Goal: Information Seeking & Learning: Learn about a topic

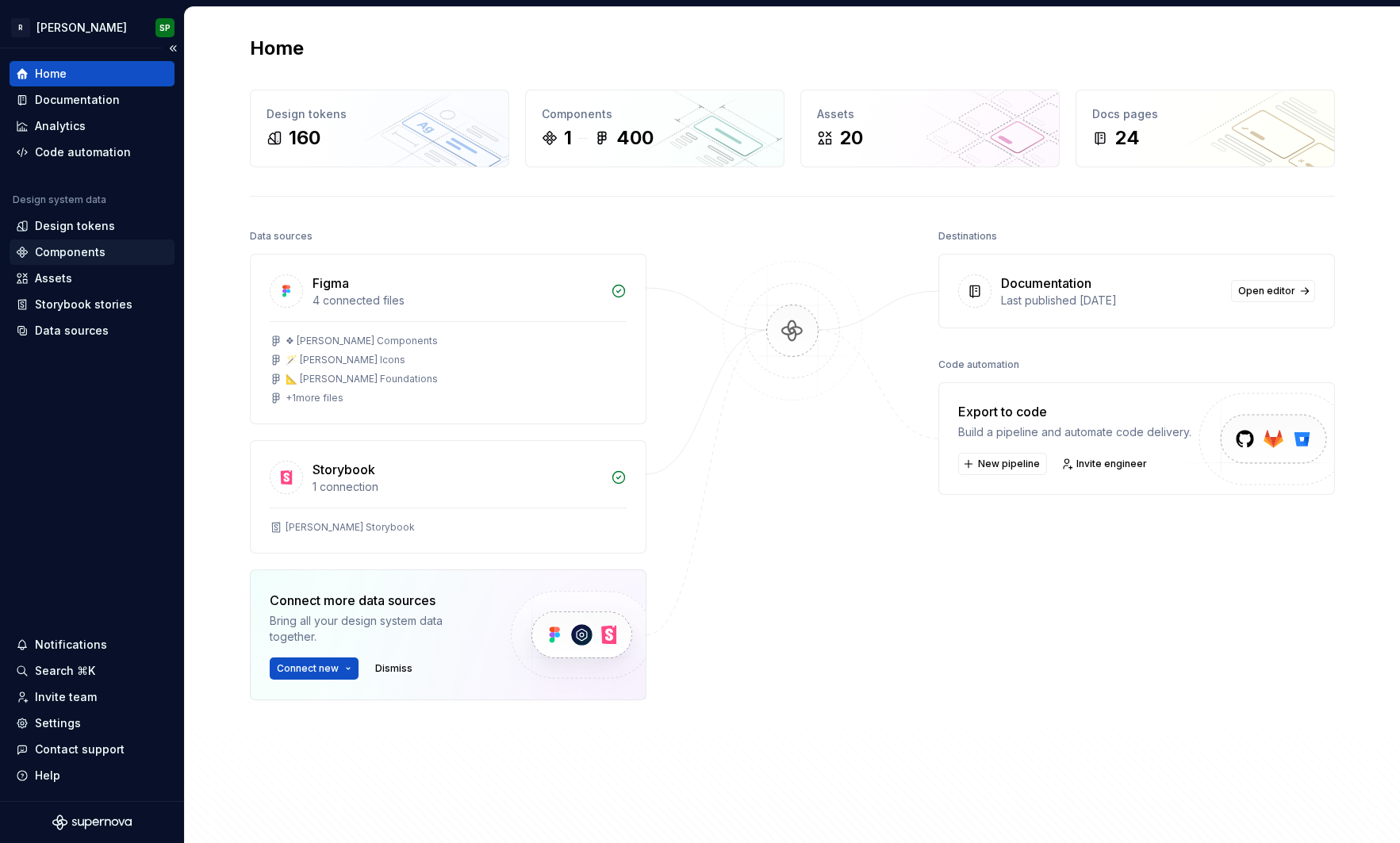
click at [74, 253] on div "Components" at bounding box center [69, 252] width 70 height 16
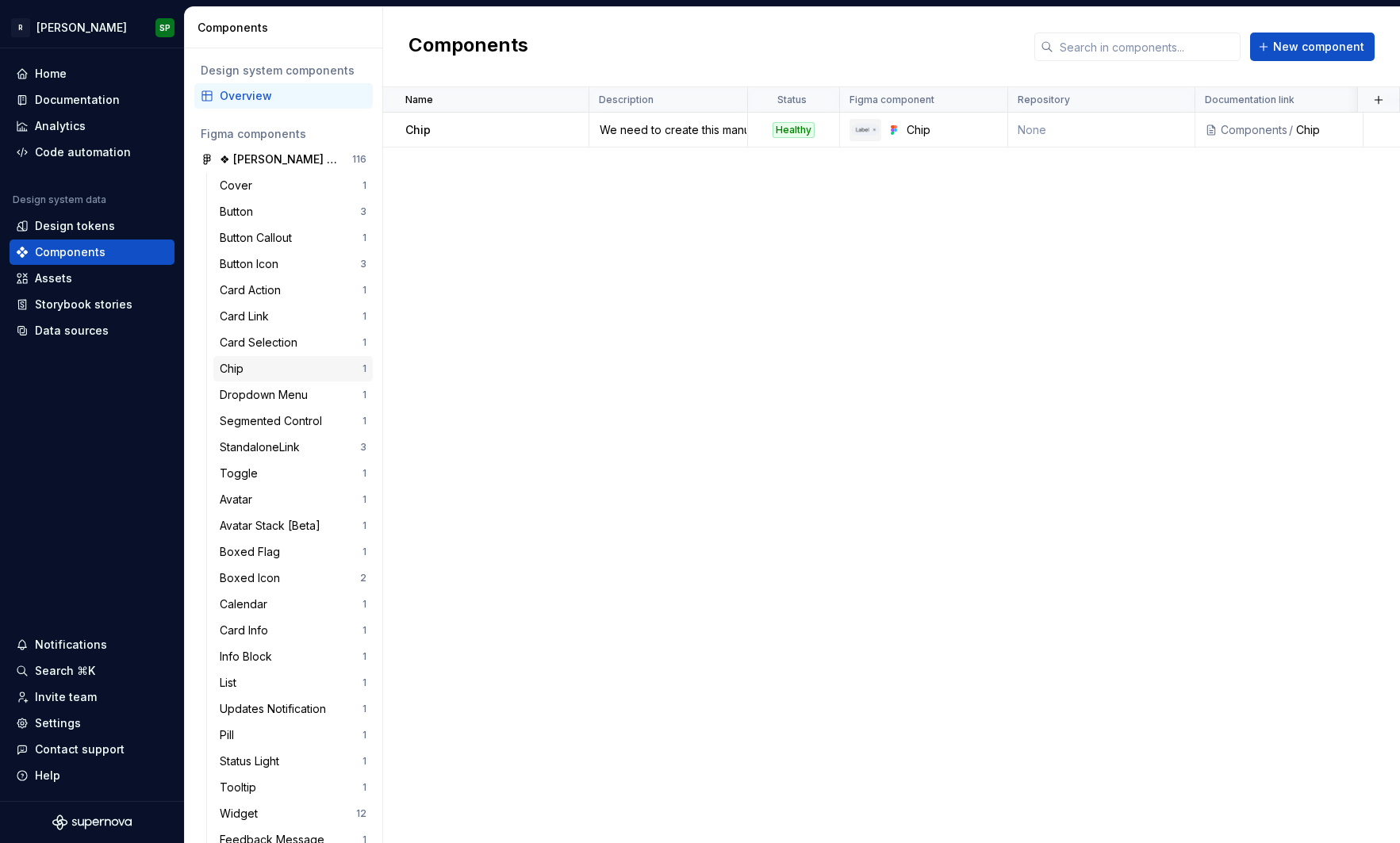
click at [264, 378] on div "Chip 1" at bounding box center [293, 369] width 159 height 25
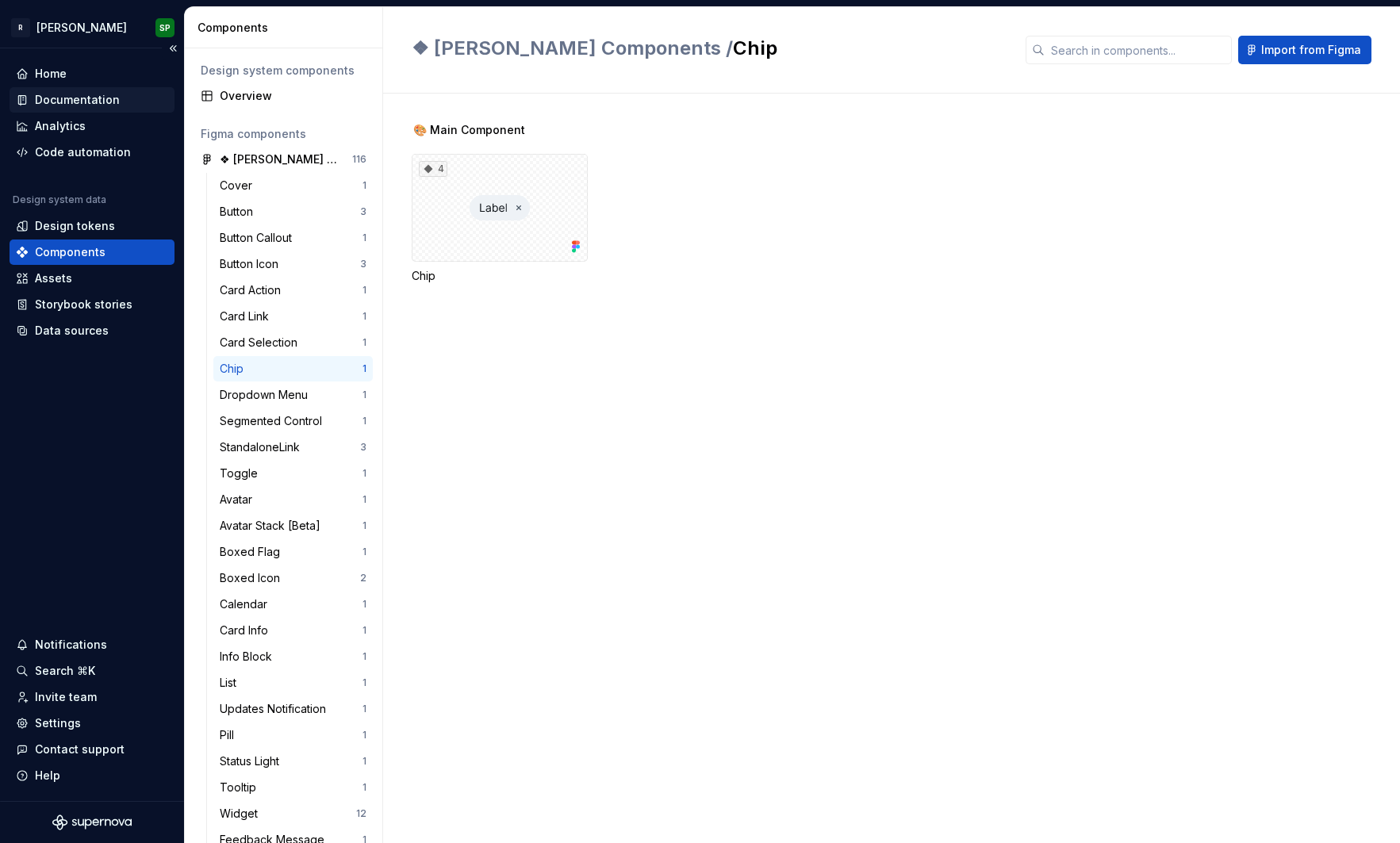
click at [84, 101] on div "Documentation" at bounding box center [77, 100] width 84 height 16
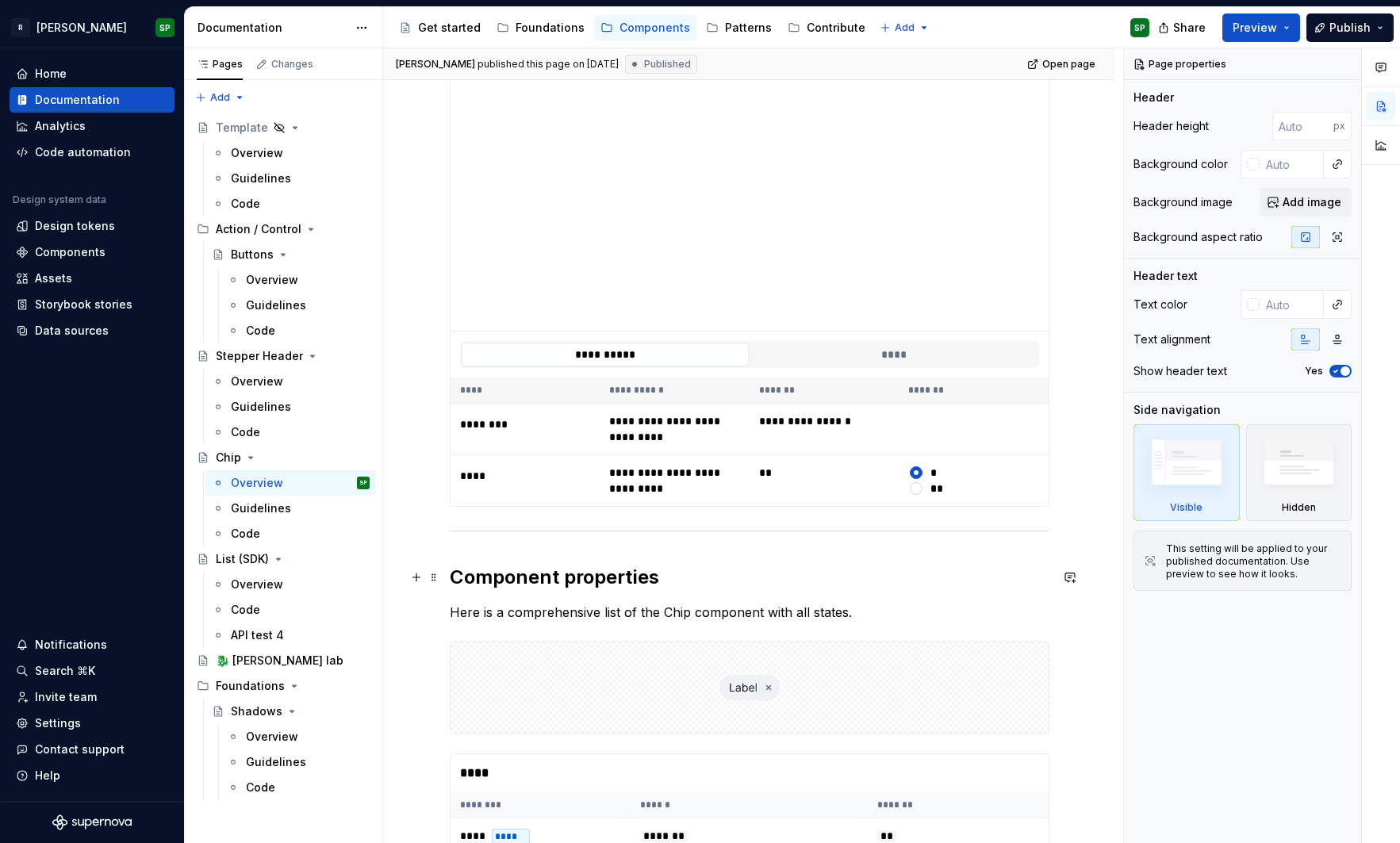
scroll to position [818, 0]
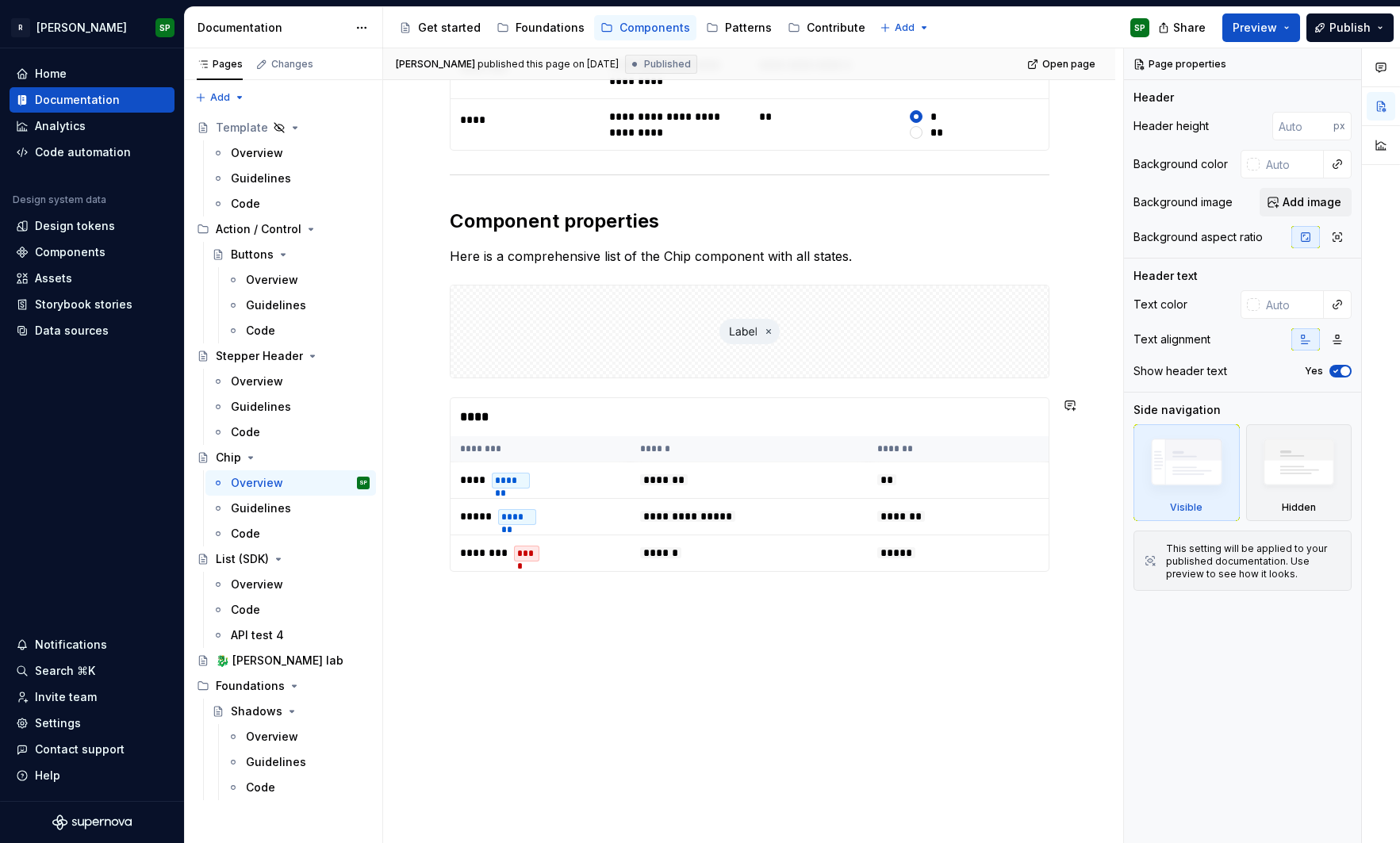
click at [461, 616] on div "**********" at bounding box center [749, 150] width 732 height 1386
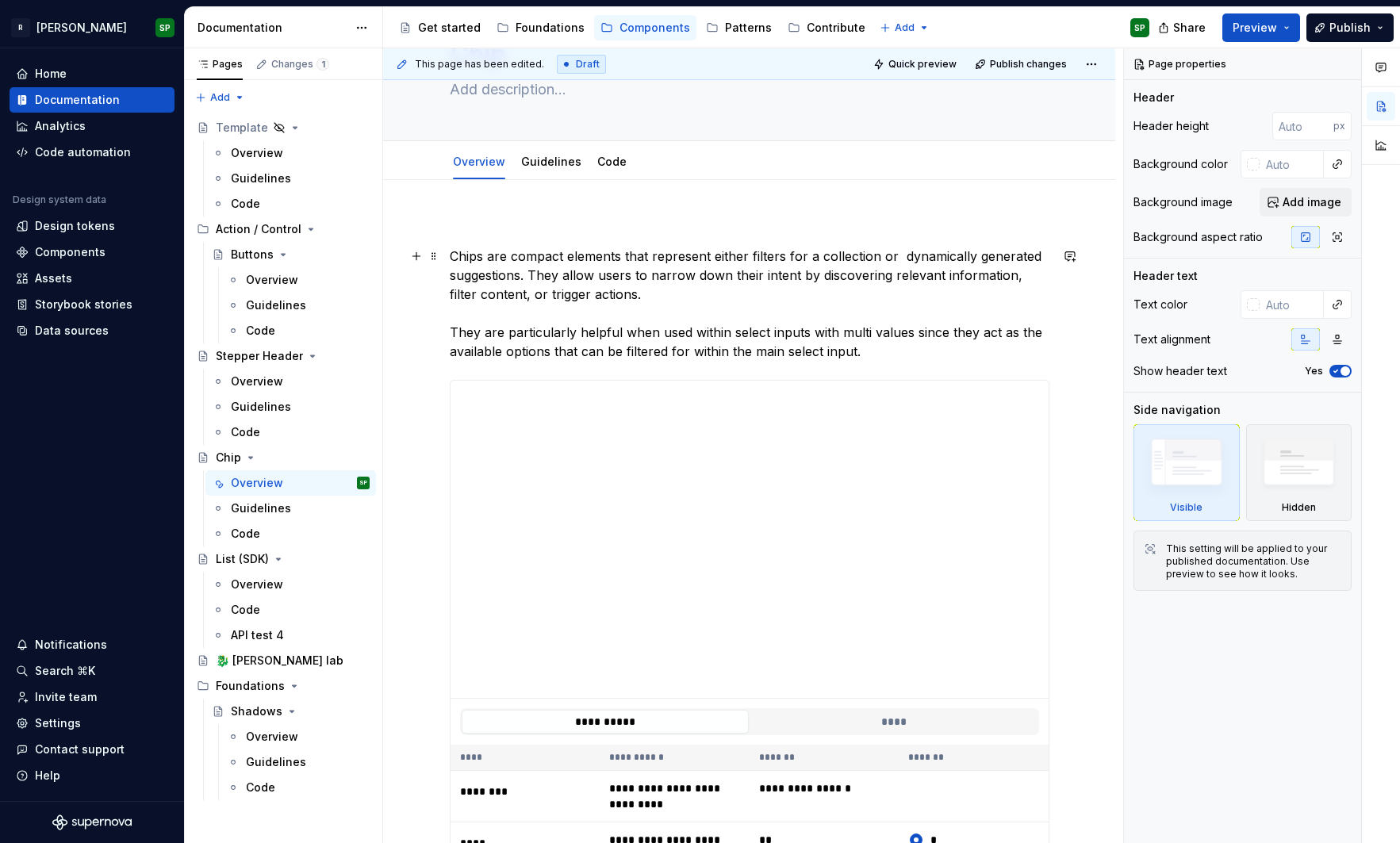
scroll to position [0, 0]
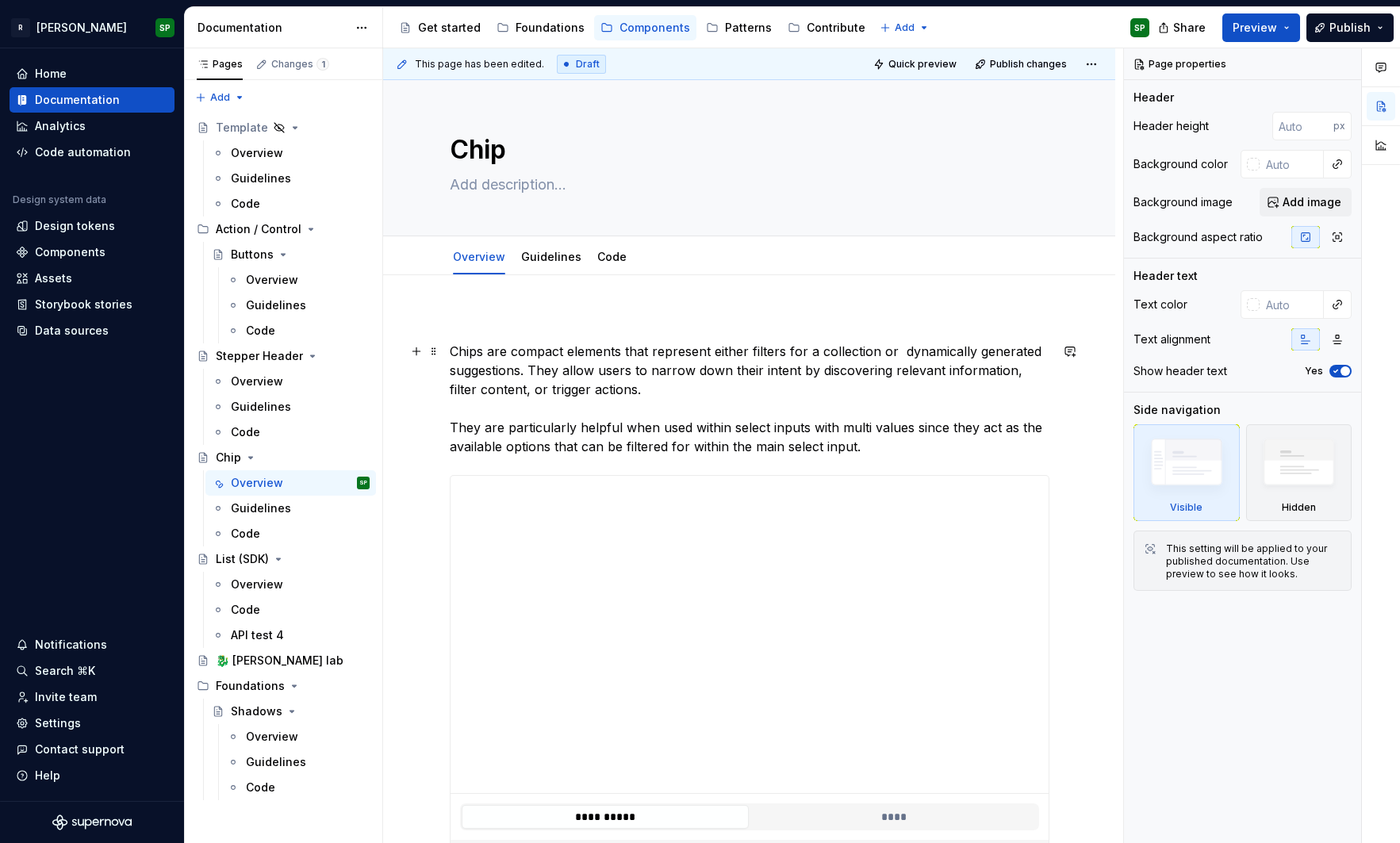
click at [471, 359] on p "Chips are compact elements that represent either filters for a collection or dy…" at bounding box center [749, 398] width 599 height 114
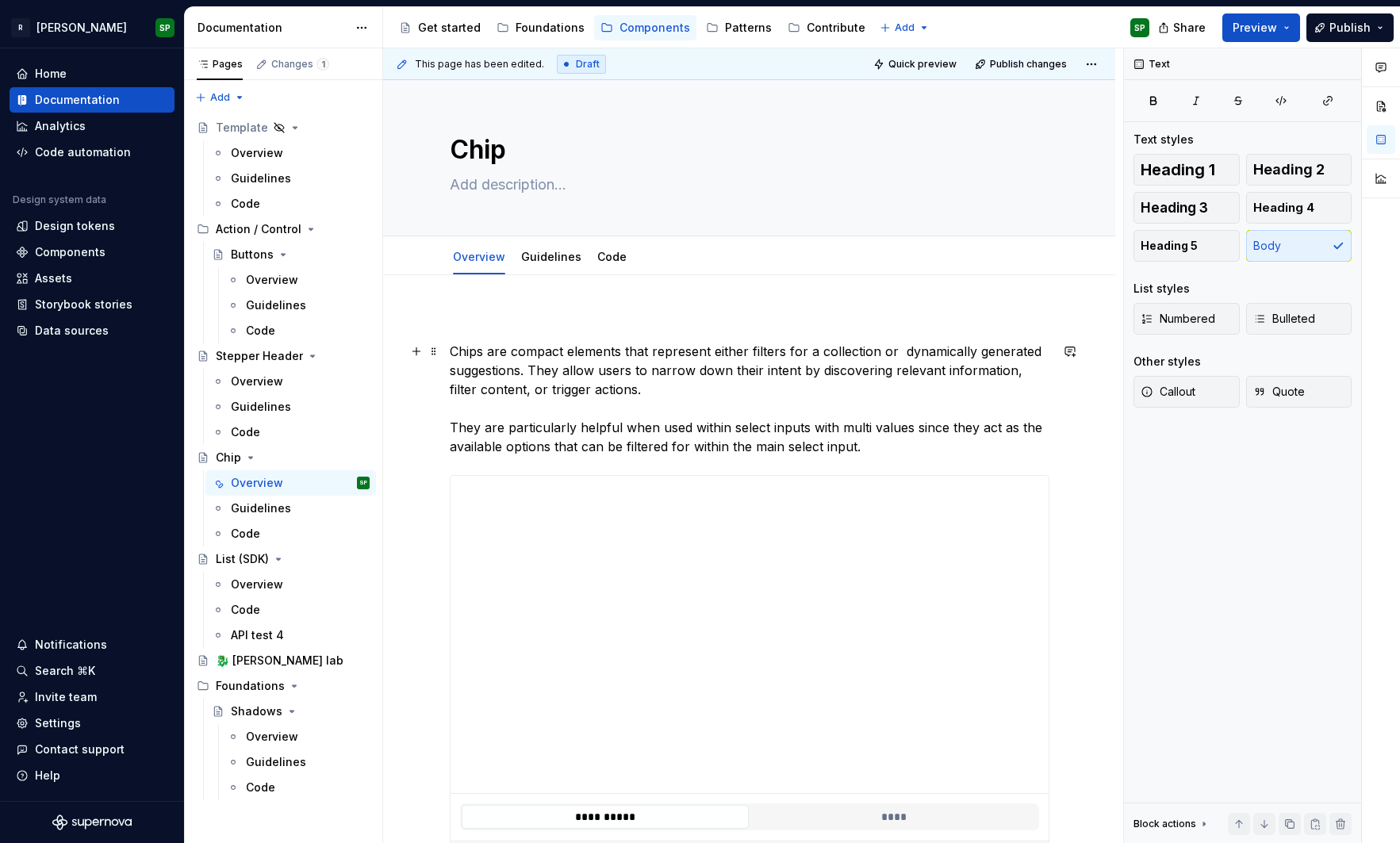
click at [471, 359] on p "Chips are compact elements that represent either filters for a collection or dy…" at bounding box center [749, 398] width 599 height 114
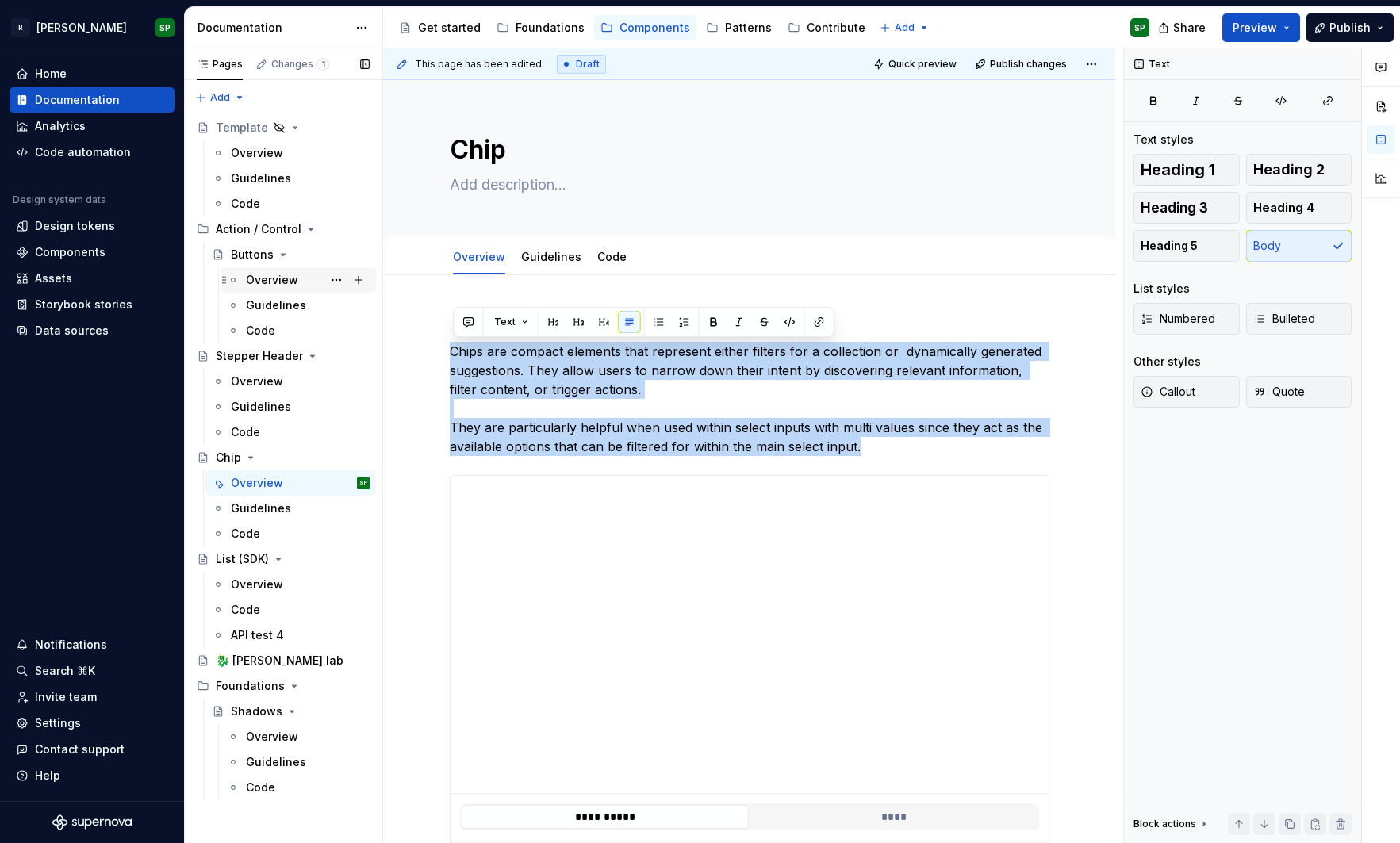
click at [259, 281] on div "Overview" at bounding box center [272, 279] width 53 height 16
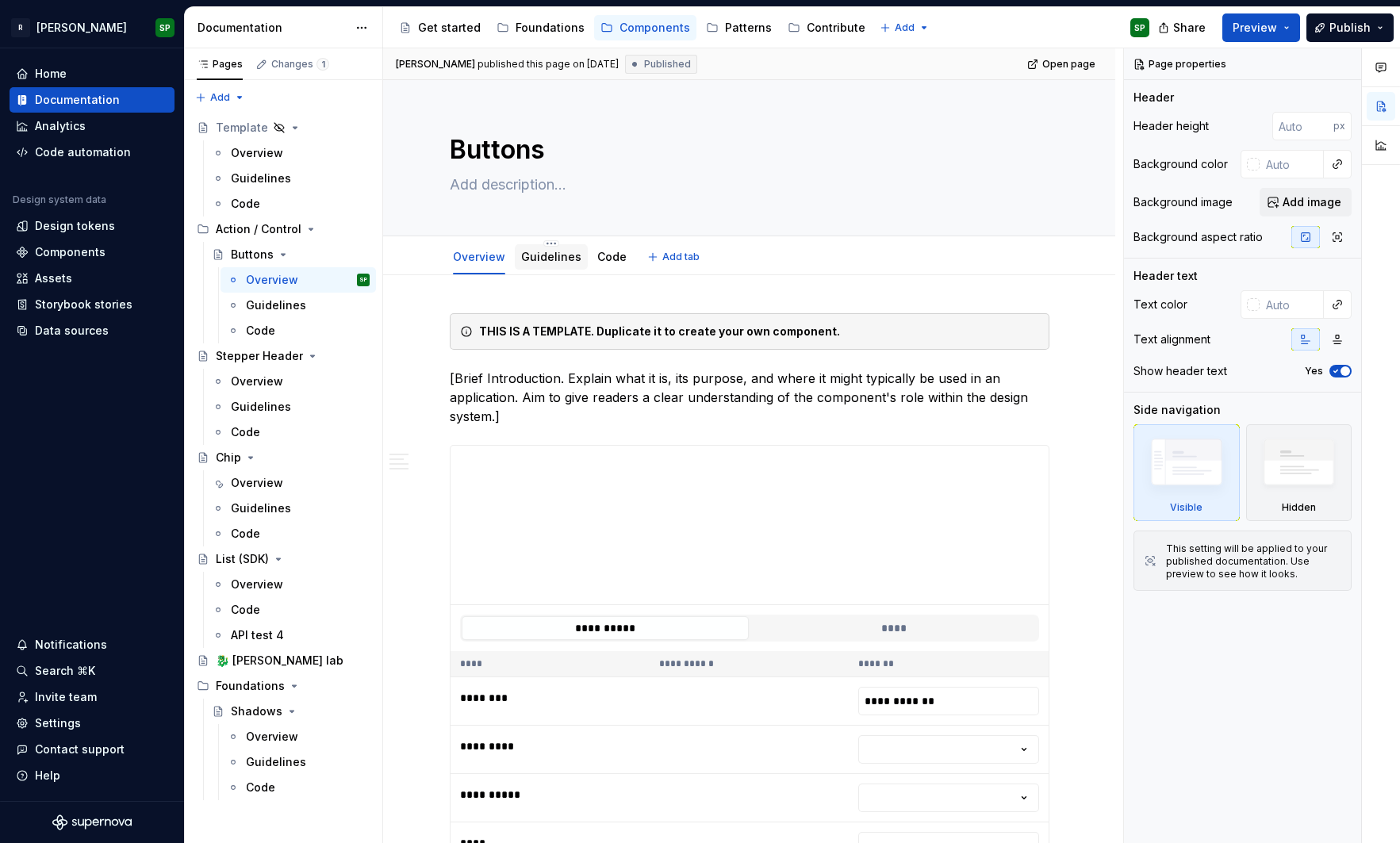
click at [531, 259] on link "Guidelines" at bounding box center [551, 256] width 60 height 13
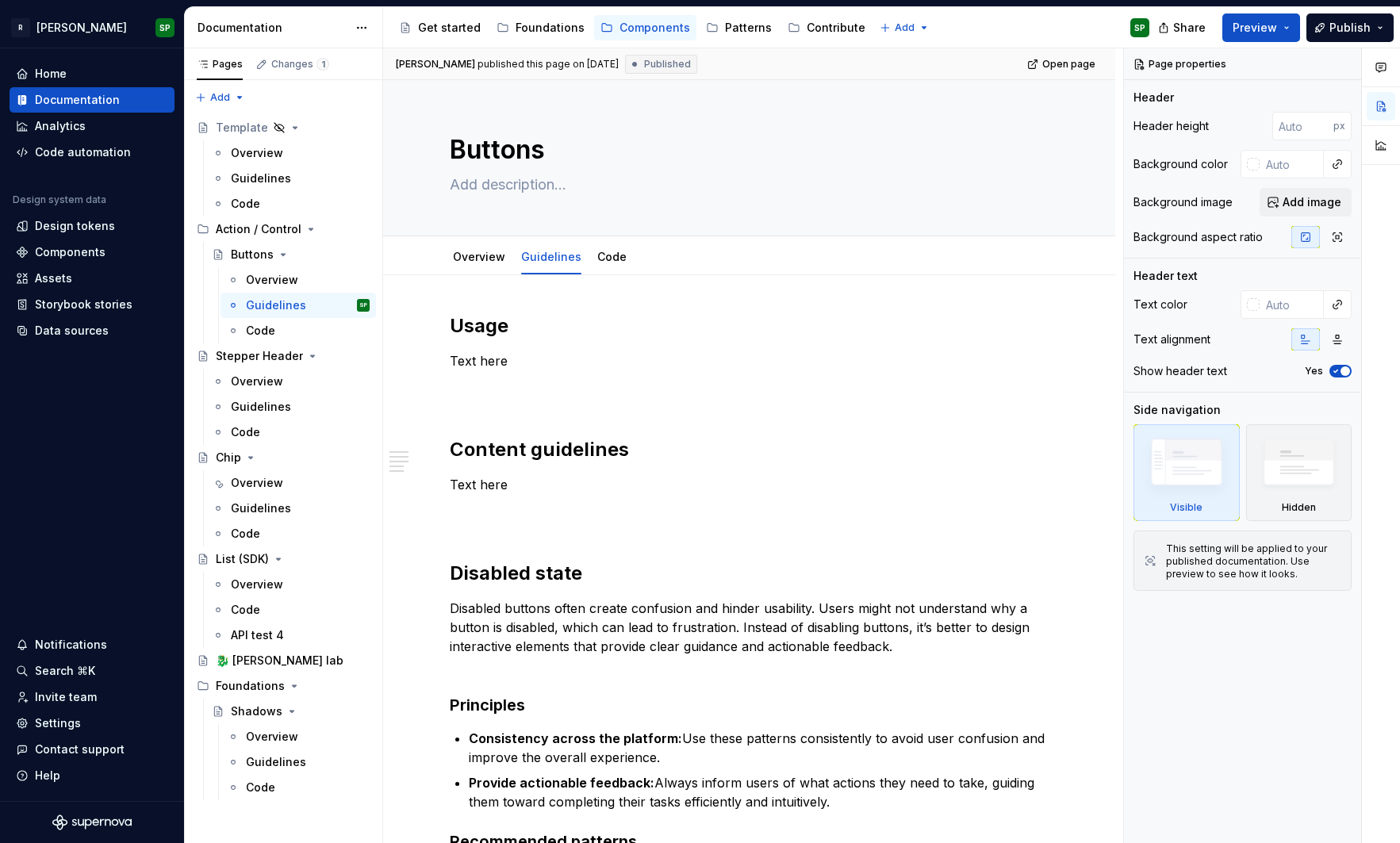
click at [544, 293] on div "Usage Text here Content guidelines Text here Disabled state Disabled buttons of…" at bounding box center [749, 795] width 732 height 1040
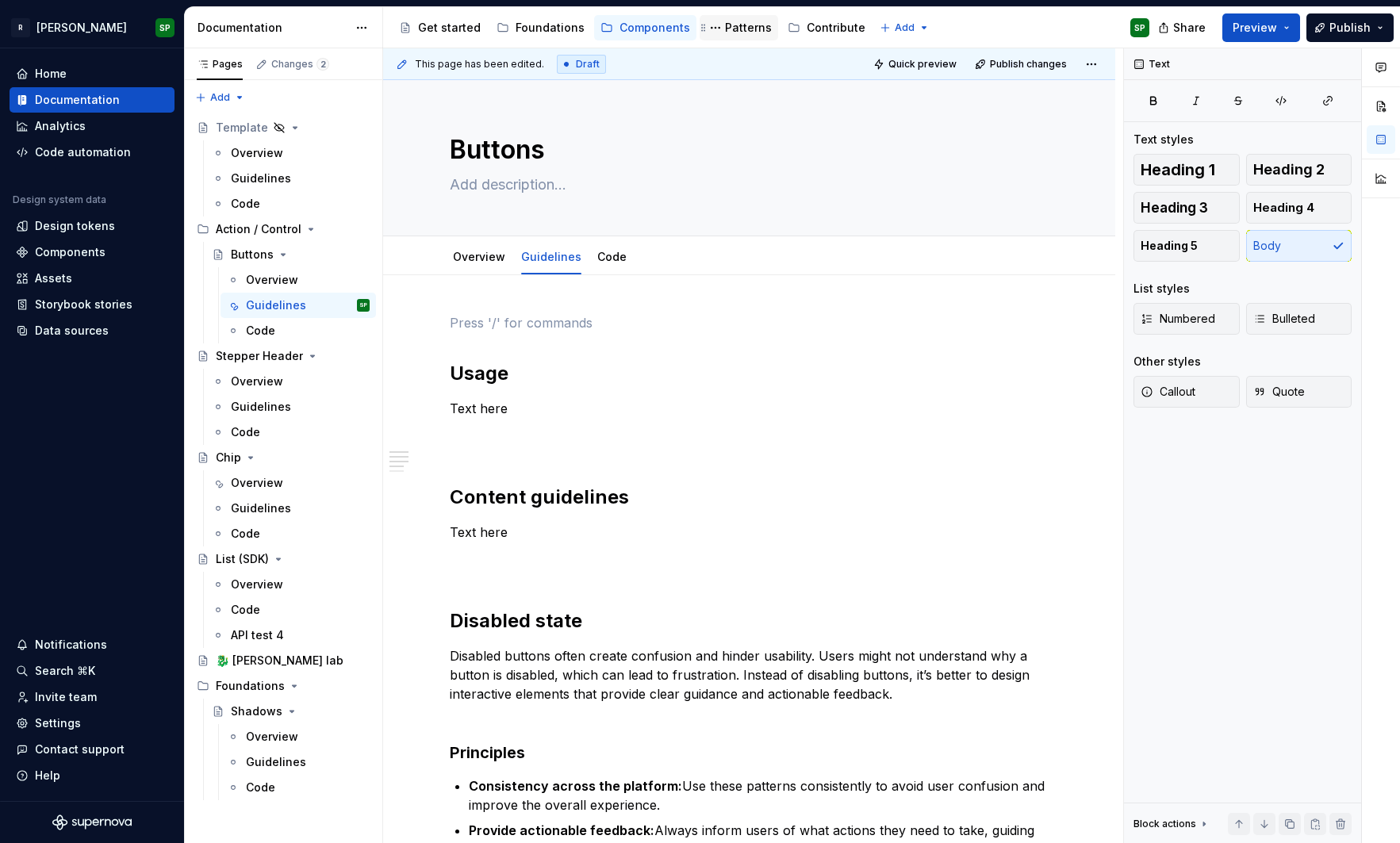
click at [725, 24] on div "Patterns" at bounding box center [748, 28] width 47 height 16
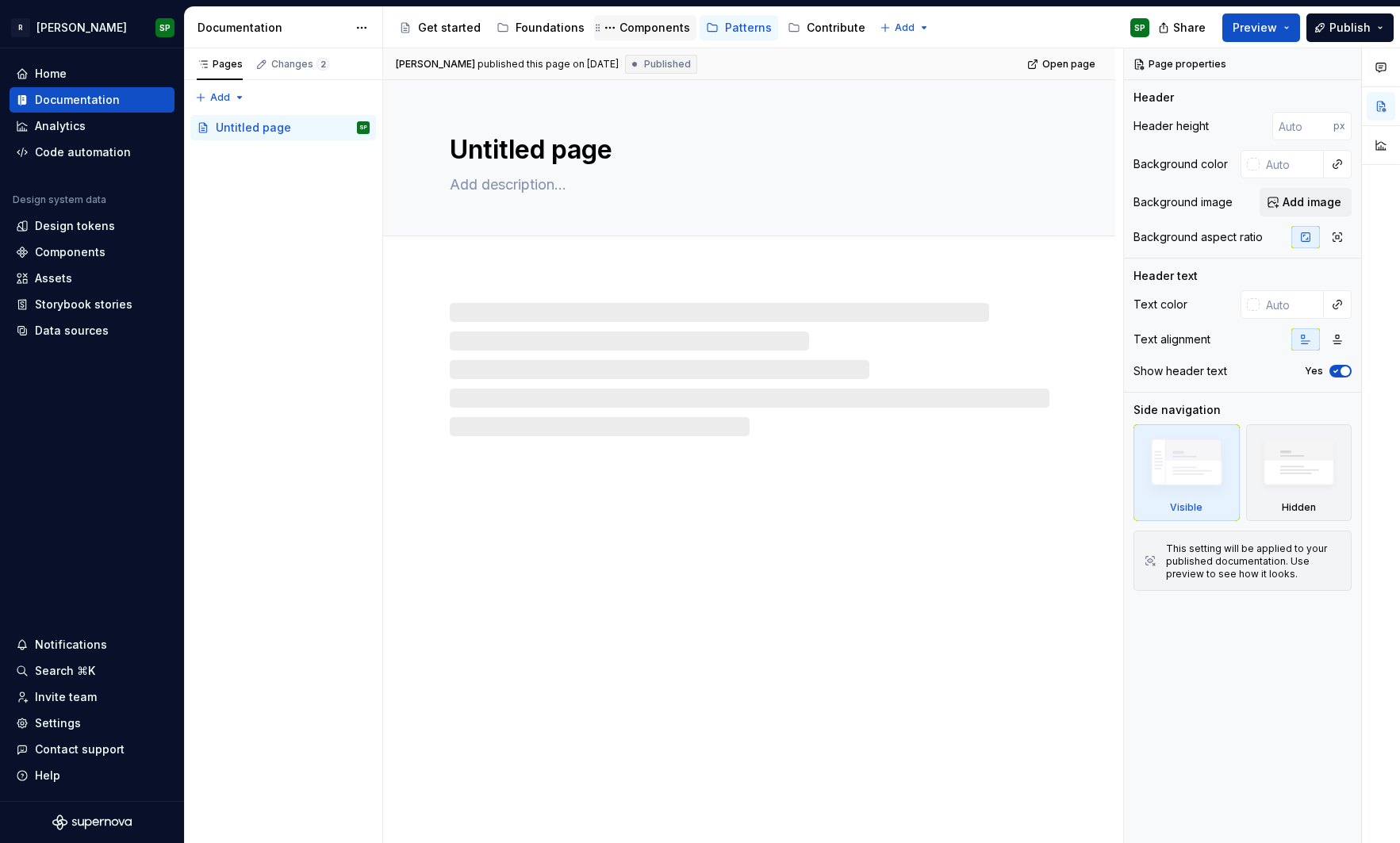
click at [645, 28] on div "Components" at bounding box center [654, 28] width 70 height 16
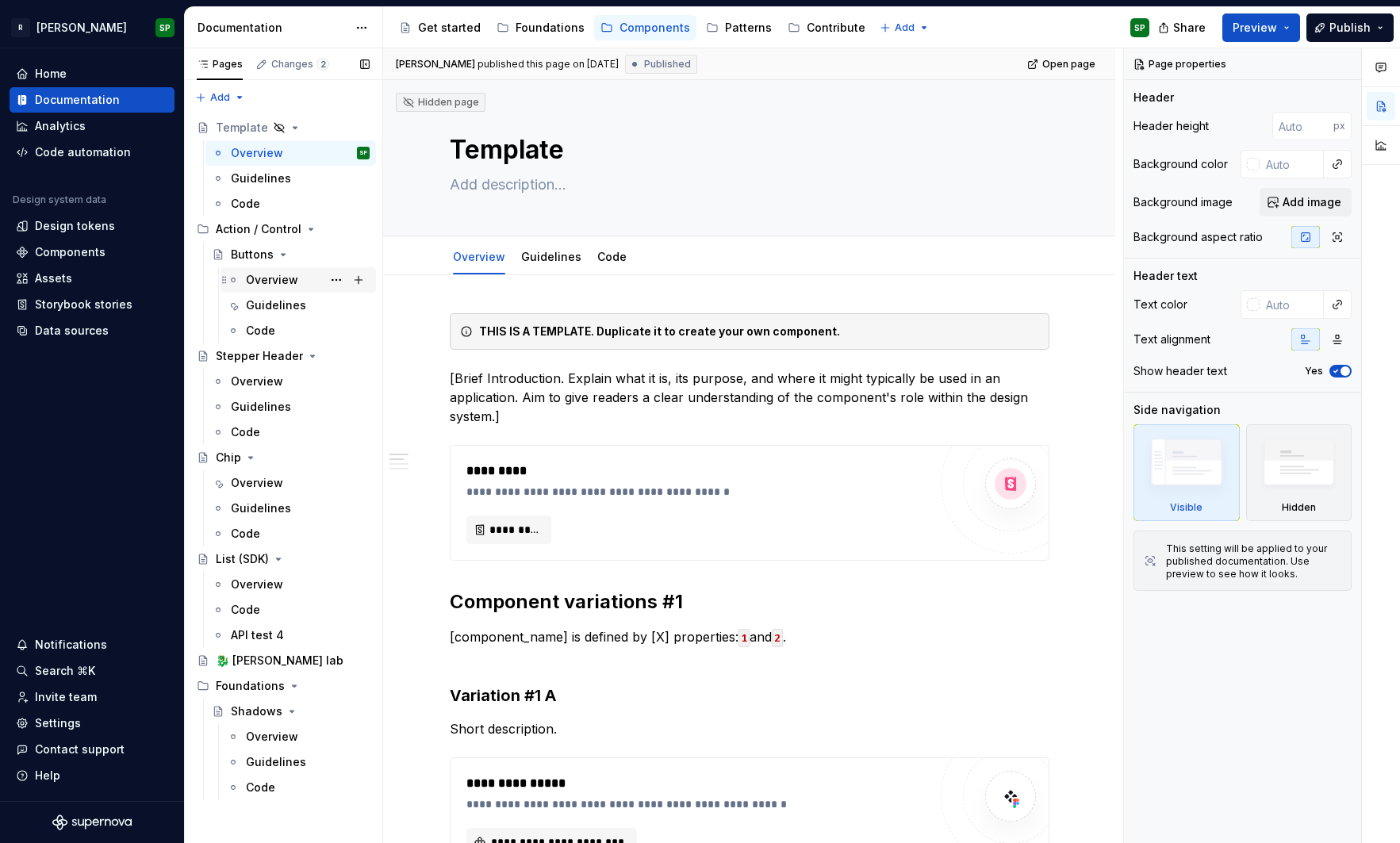
click at [253, 274] on div "Overview" at bounding box center [272, 279] width 53 height 16
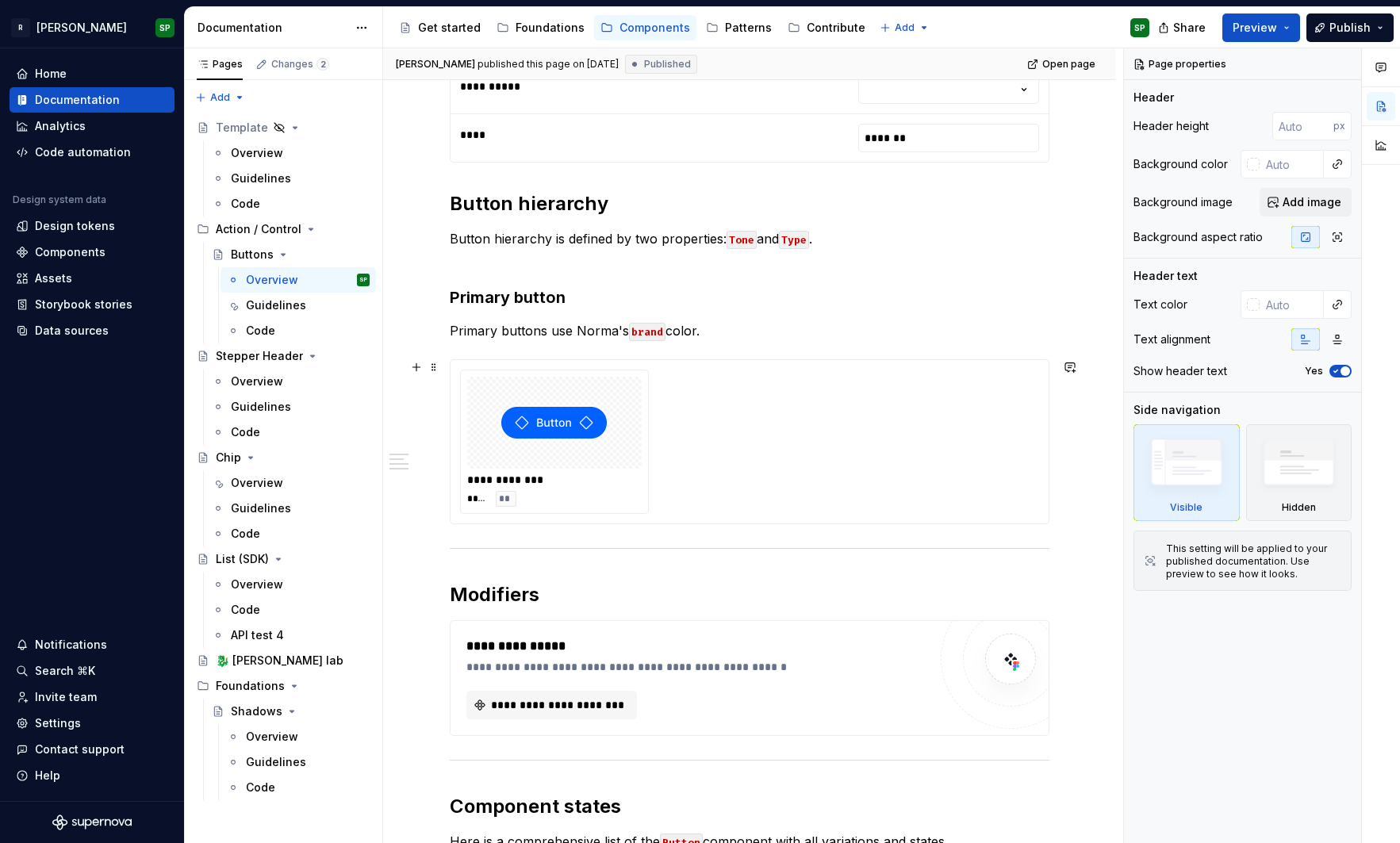
scroll to position [681, 0]
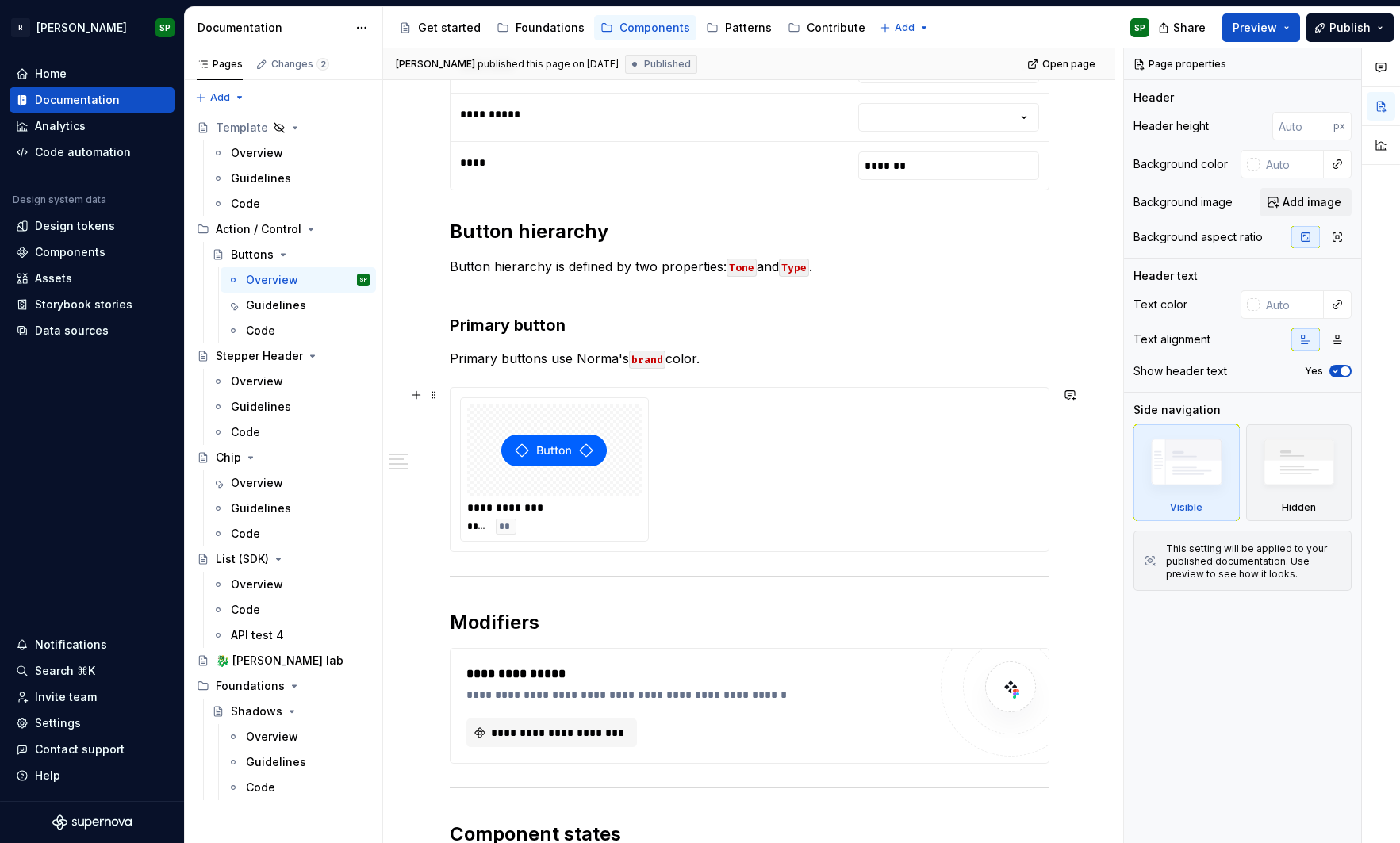
click at [568, 424] on img at bounding box center [554, 450] width 106 height 80
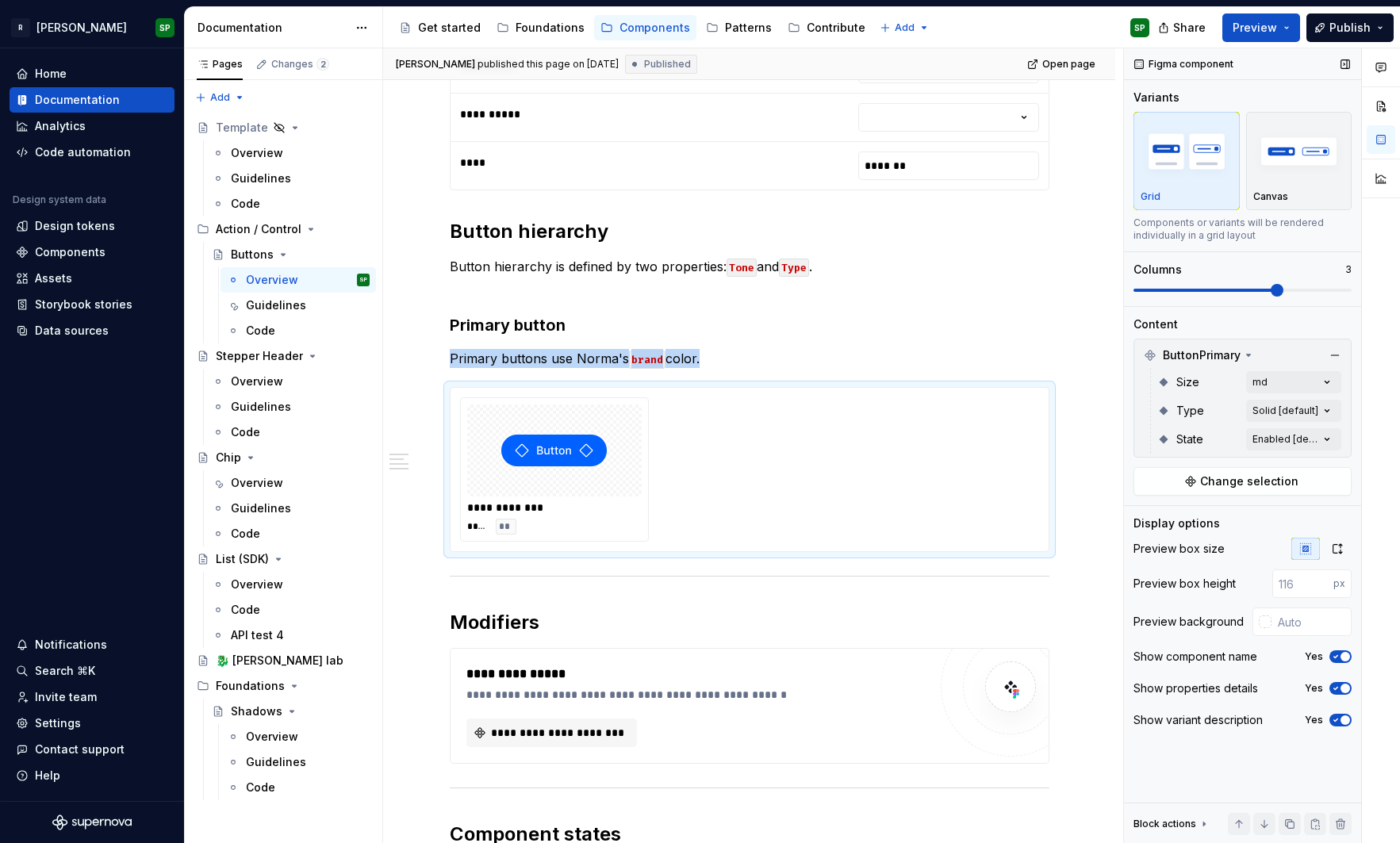
click at [1153, 53] on div "Figma component" at bounding box center [1184, 63] width 111 height 22
click at [1345, 63] on button "button" at bounding box center [1344, 63] width 22 height 22
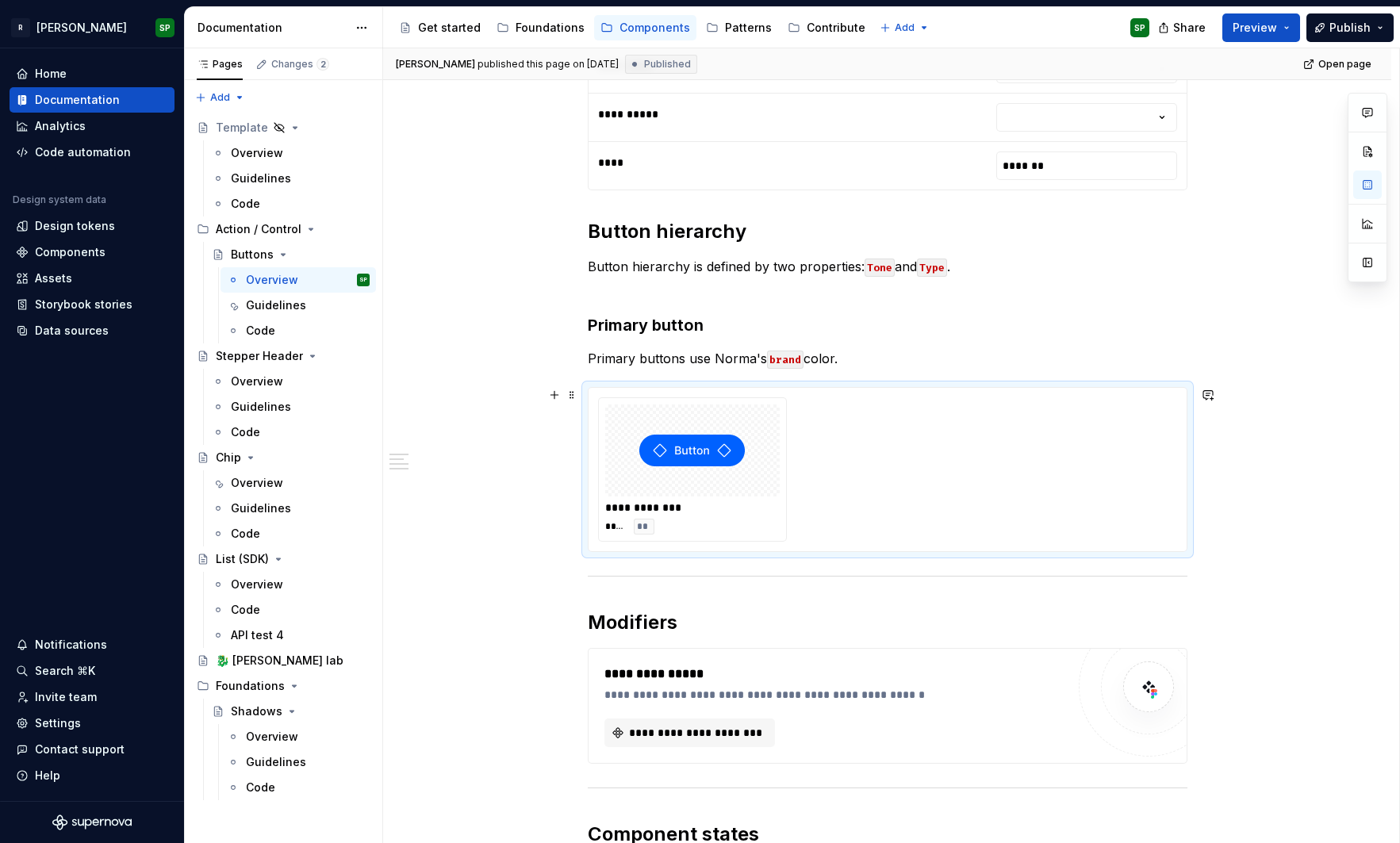
click at [797, 415] on div "**********" at bounding box center [887, 470] width 579 height 144
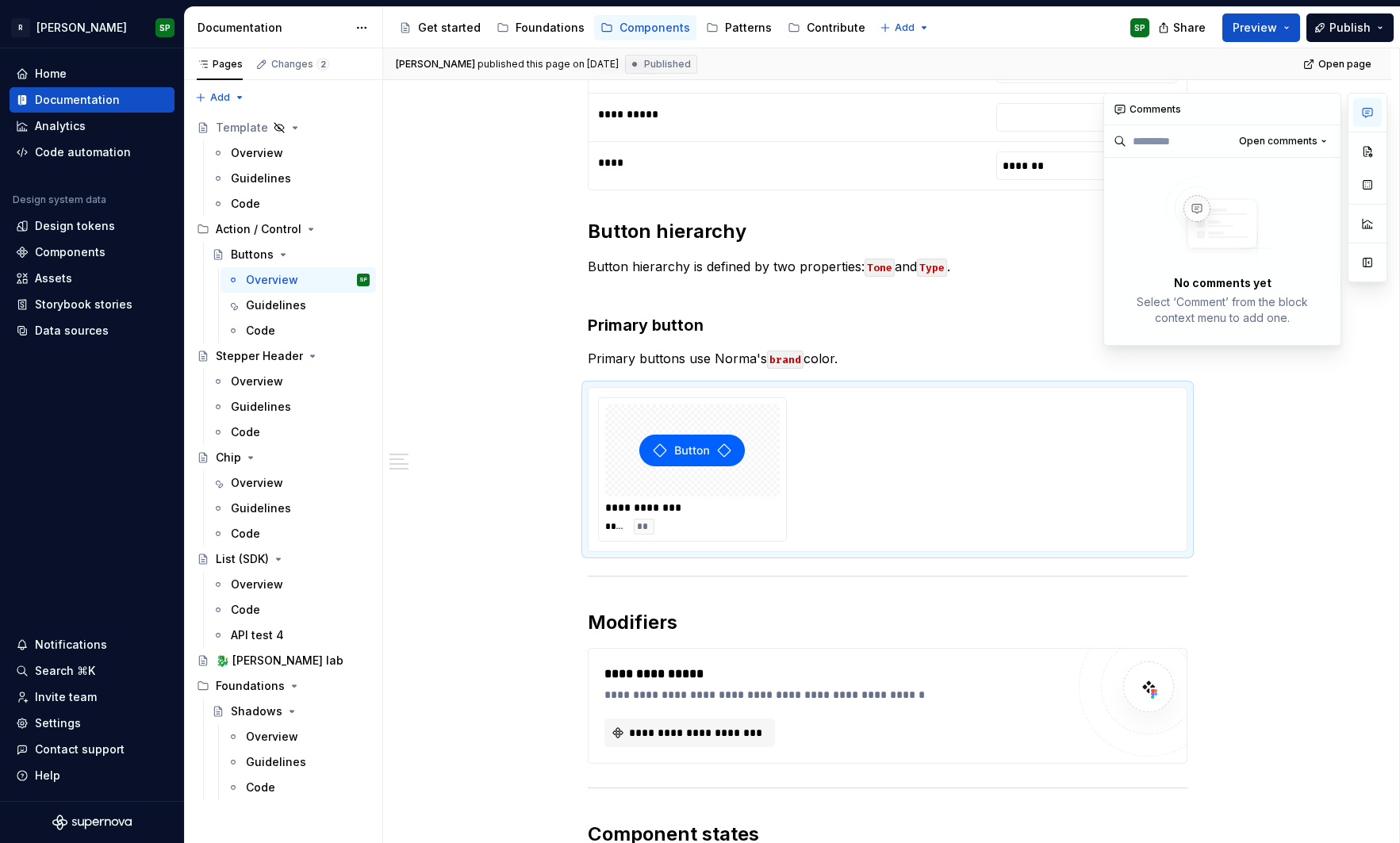
click at [1364, 116] on icon "button" at bounding box center [1367, 112] width 10 height 9
click at [1207, 395] on button "button" at bounding box center [1207, 395] width 22 height 22
click at [667, 422] on img at bounding box center [692, 450] width 106 height 80
click at [1375, 147] on button "button" at bounding box center [1367, 152] width 29 height 29
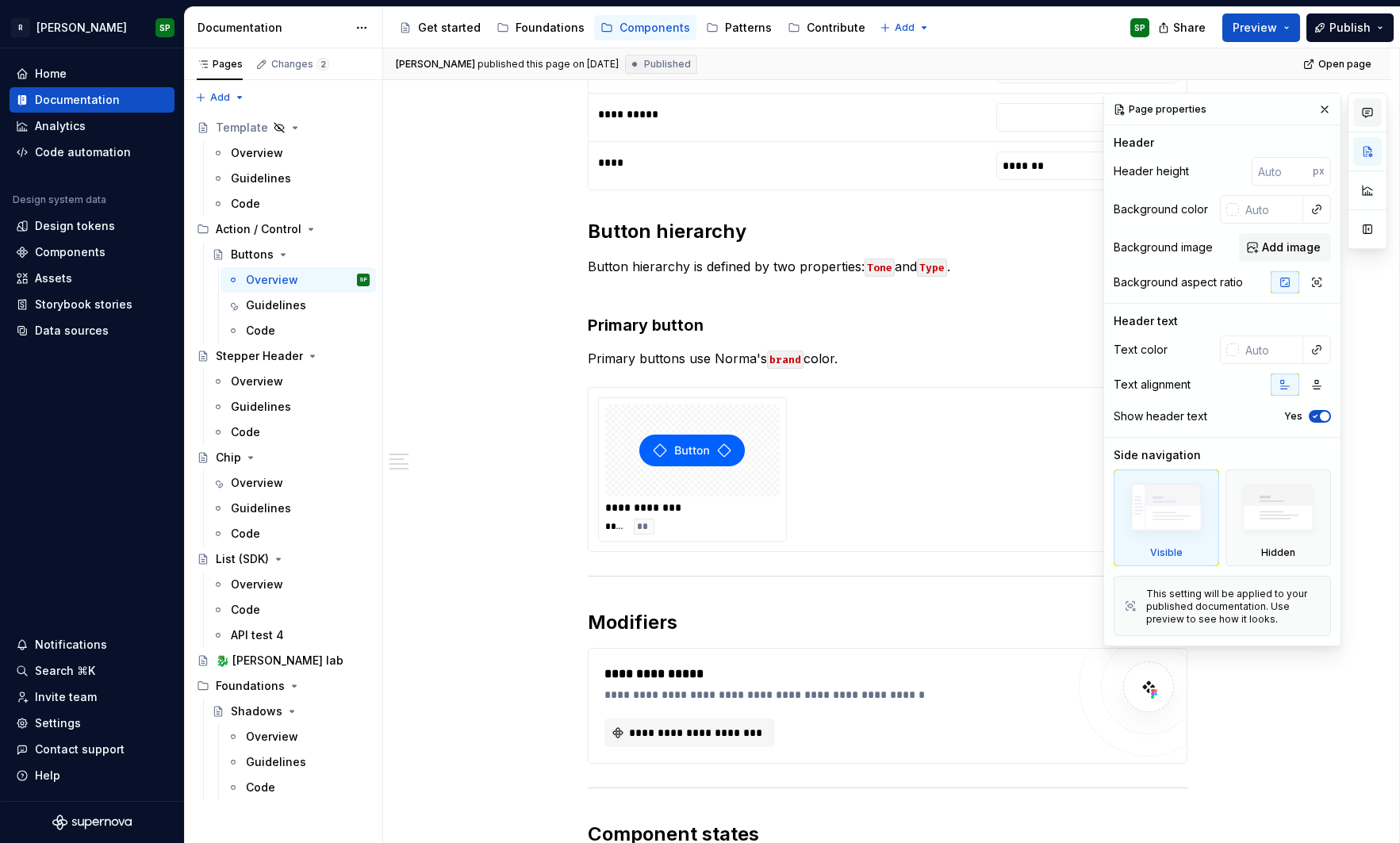
click at [1371, 120] on button "button" at bounding box center [1367, 112] width 29 height 29
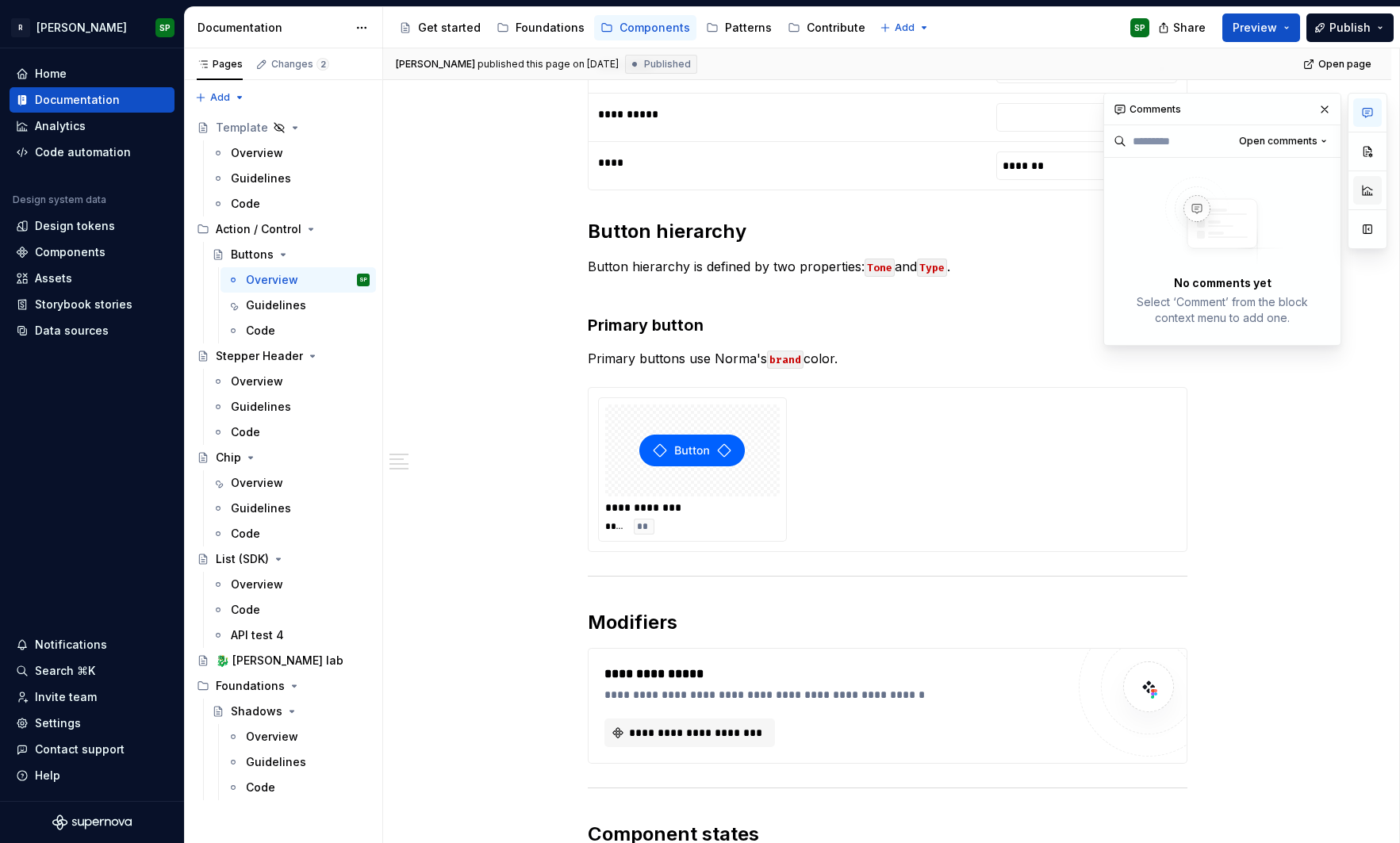
click at [1364, 191] on button "button" at bounding box center [1367, 190] width 29 height 29
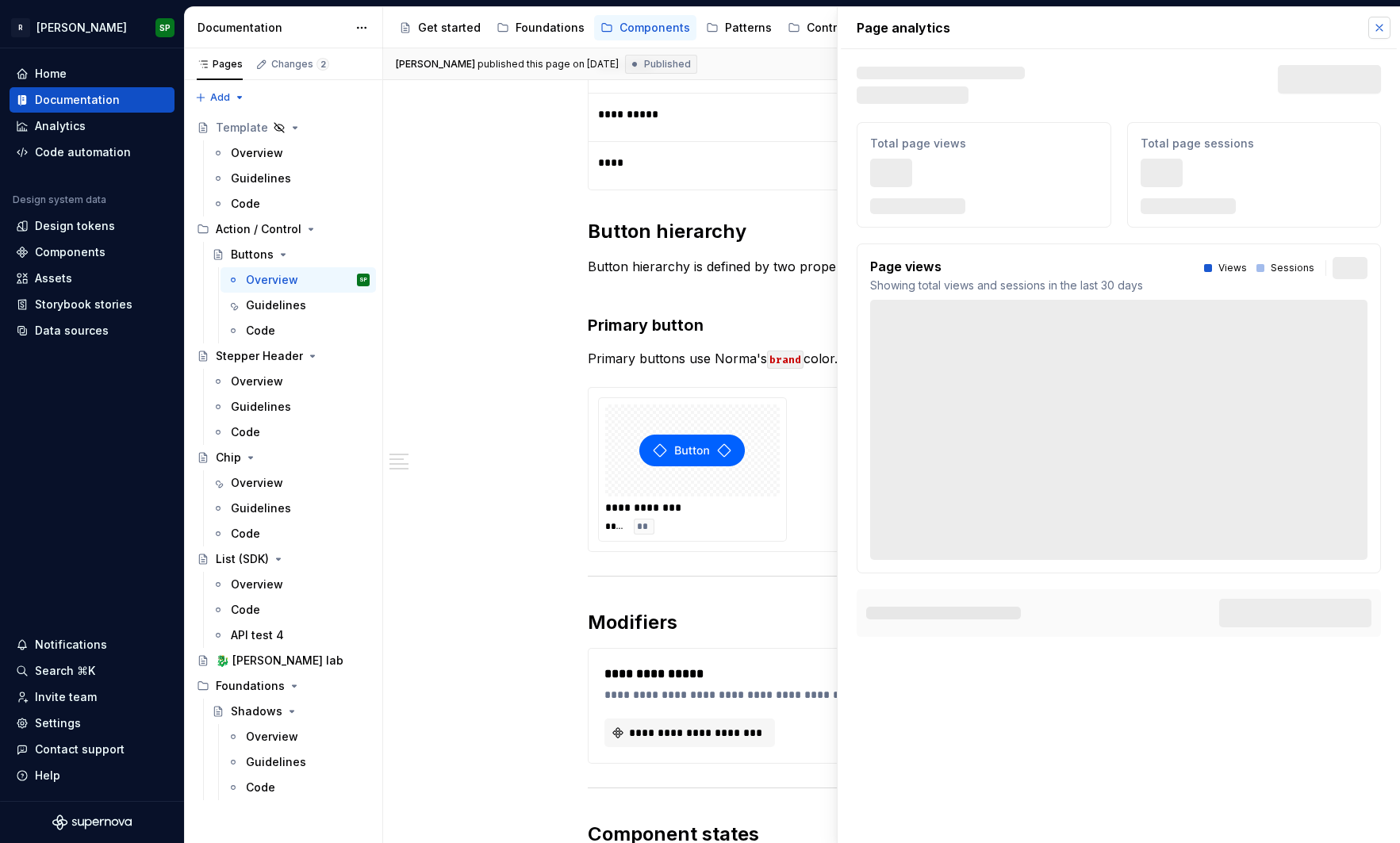
click at [1388, 24] on button "button" at bounding box center [1379, 27] width 22 height 22
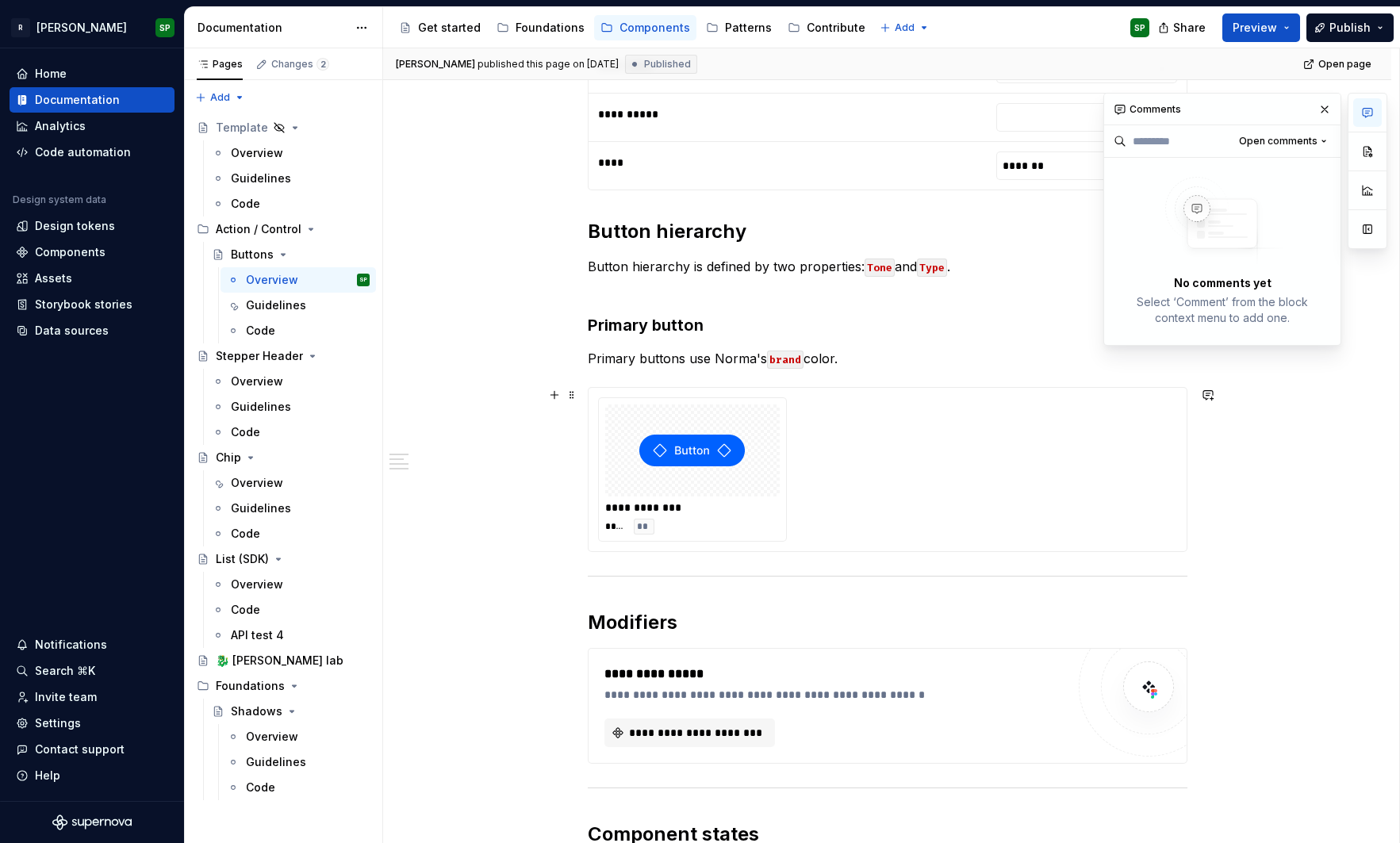
click at [777, 435] on div at bounding box center [692, 450] width 175 height 92
click at [567, 417] on div "**********" at bounding box center [891, 446] width 1016 height 795
click at [681, 403] on div "**********" at bounding box center [692, 470] width 187 height 143
click at [1323, 105] on button "button" at bounding box center [1324, 108] width 22 height 22
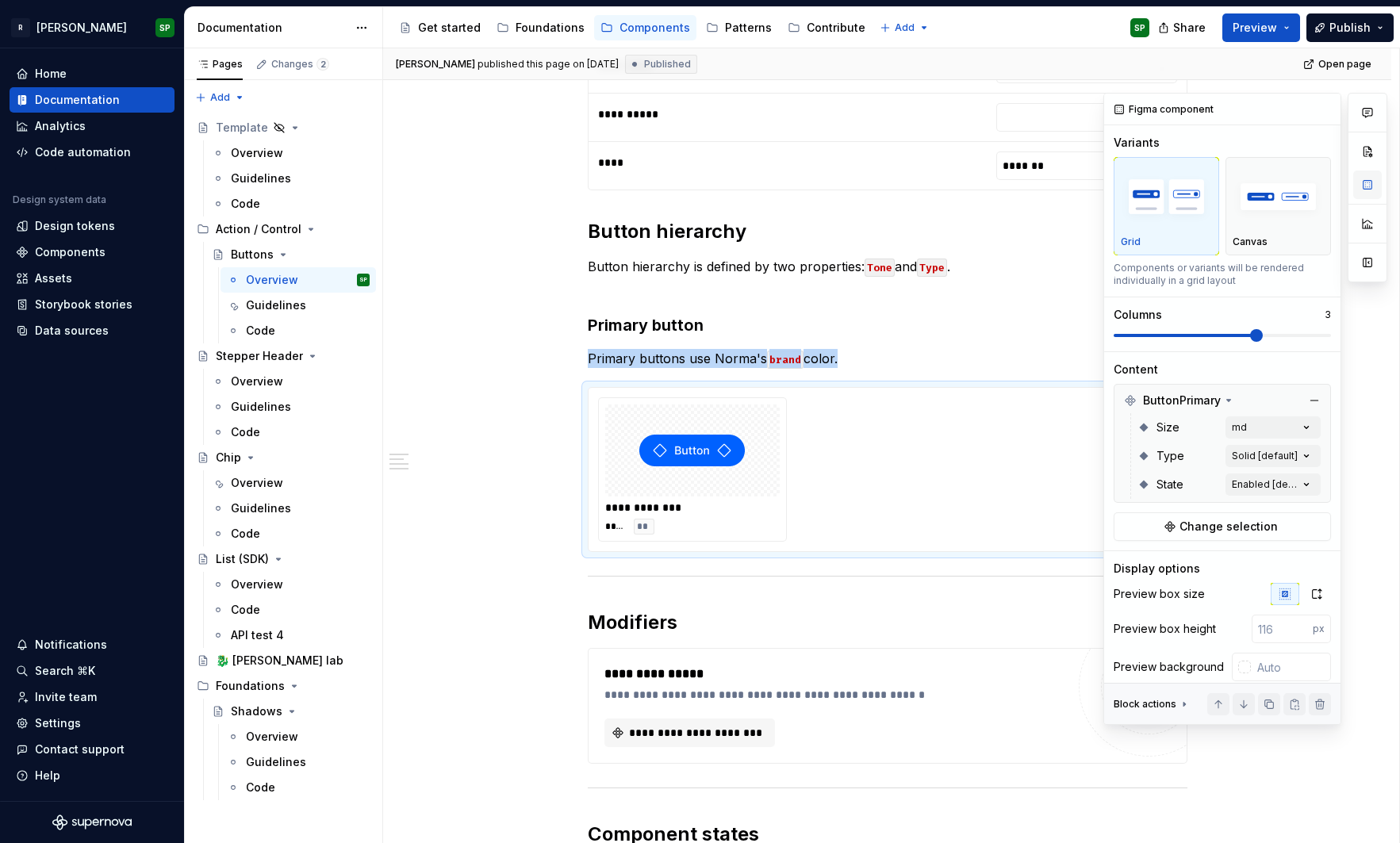
click at [1365, 186] on button "button" at bounding box center [1367, 185] width 29 height 29
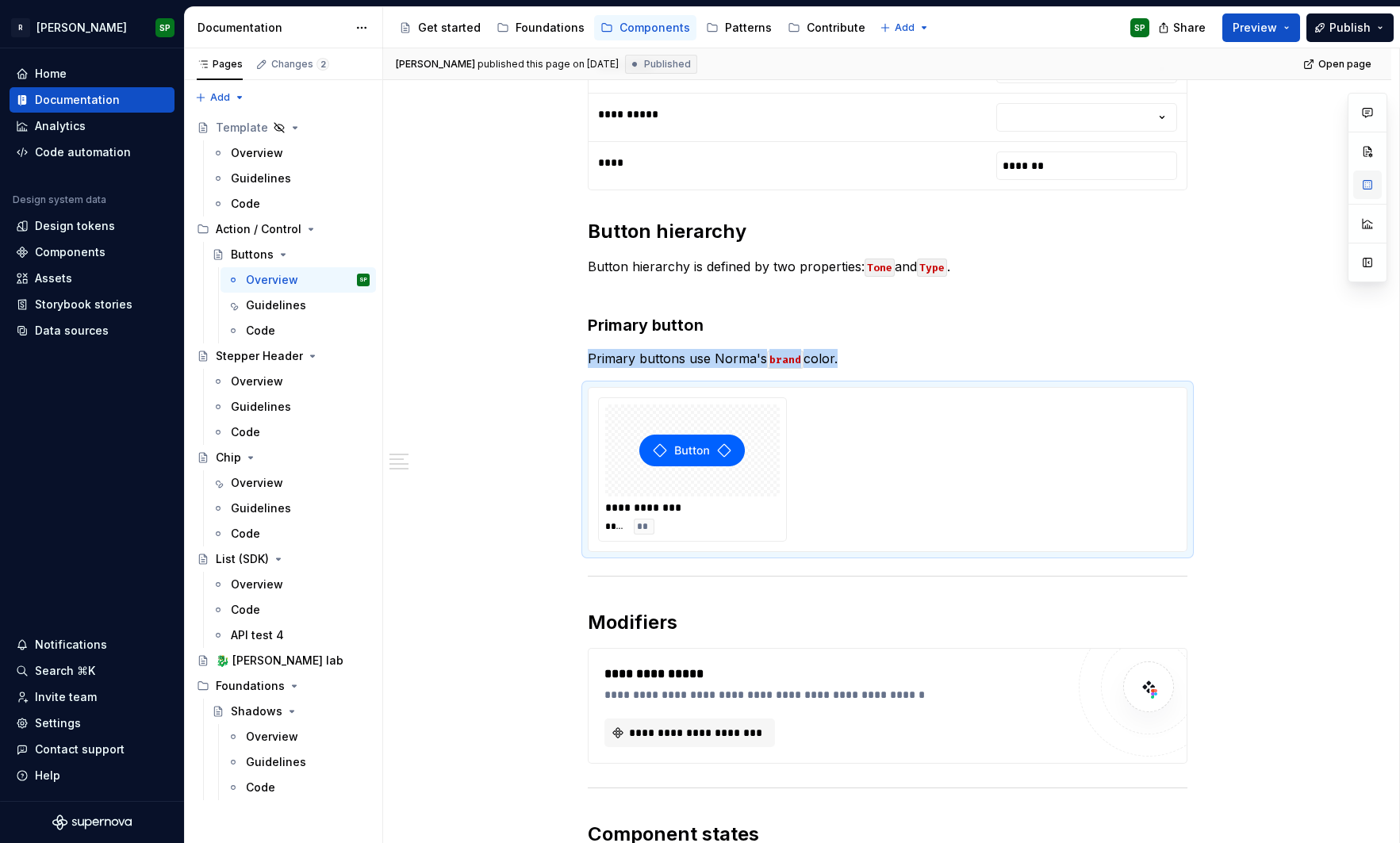
click at [1365, 186] on button "button" at bounding box center [1367, 185] width 29 height 29
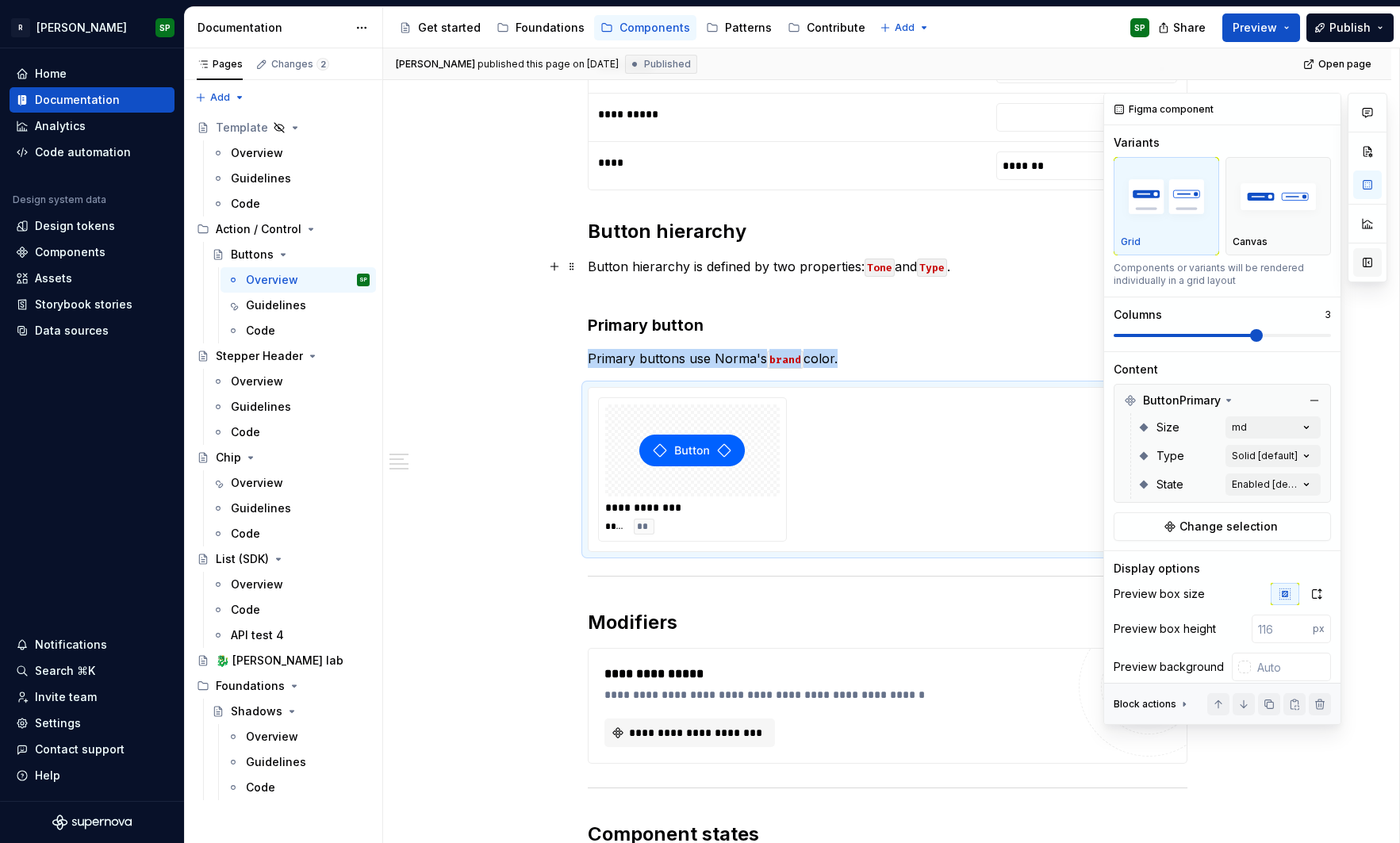
click at [1368, 262] on button "button" at bounding box center [1367, 262] width 29 height 29
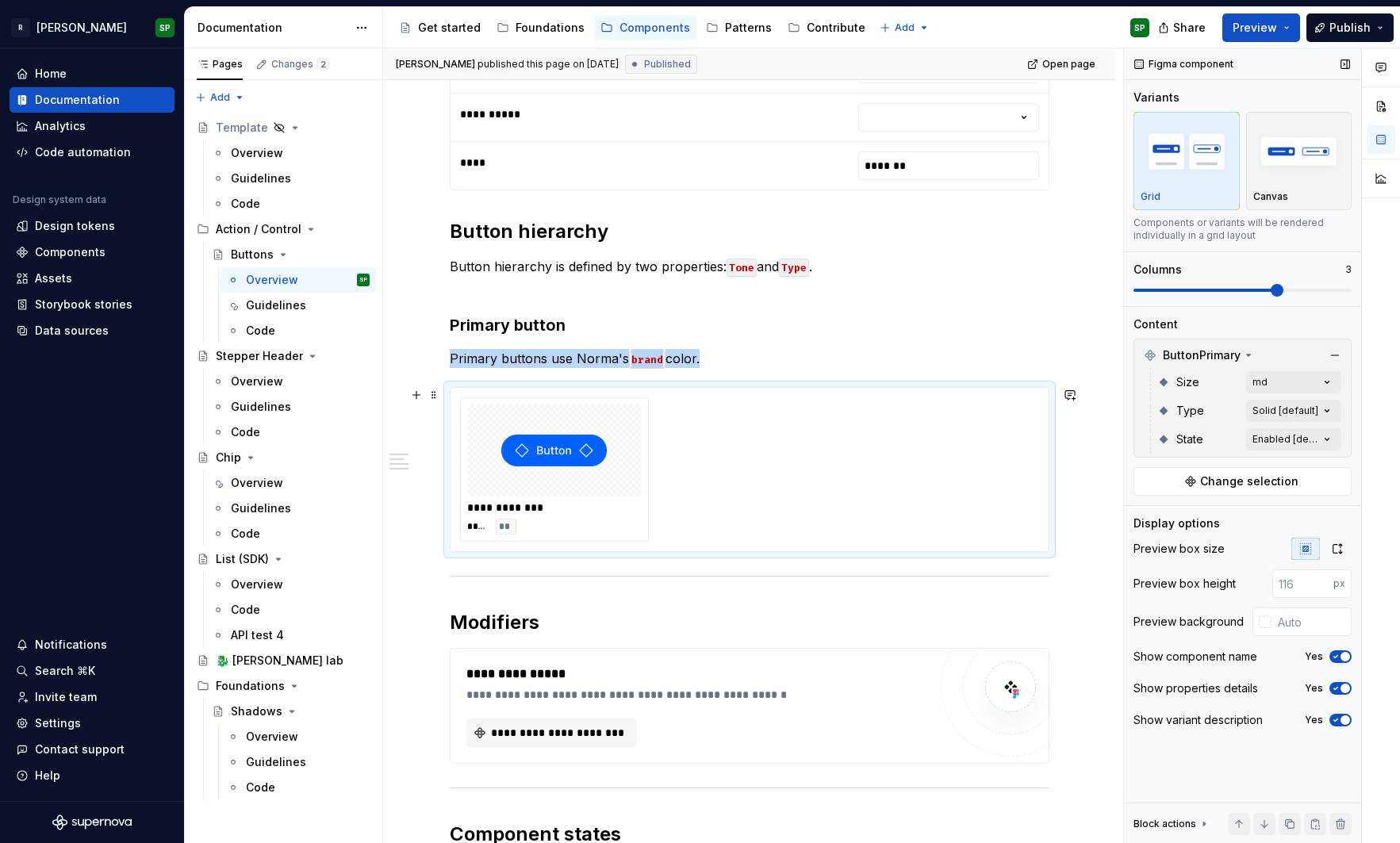
click at [532, 480] on img at bounding box center [554, 450] width 106 height 80
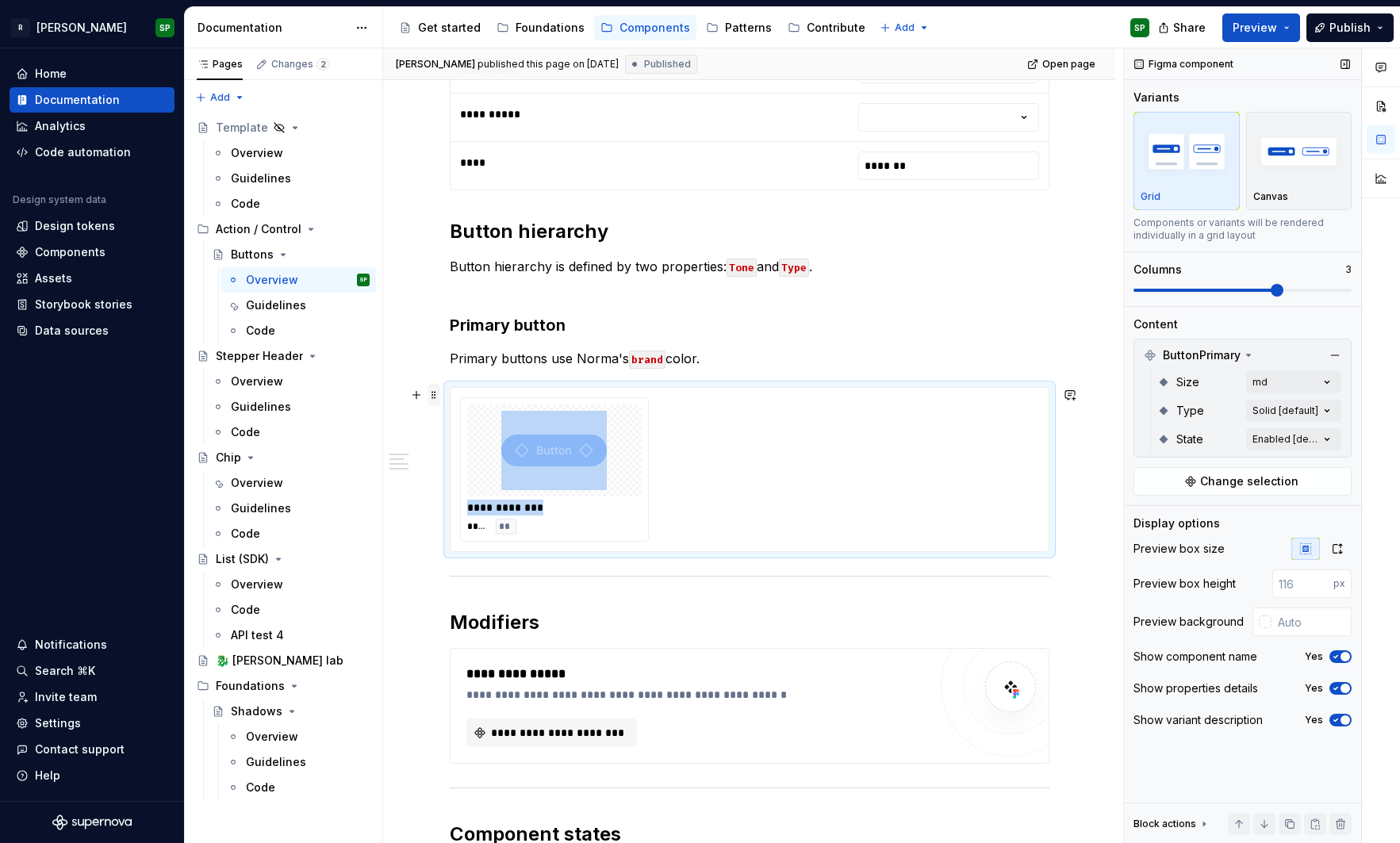
type textarea "*"
click at [440, 394] on span at bounding box center [433, 395] width 12 height 22
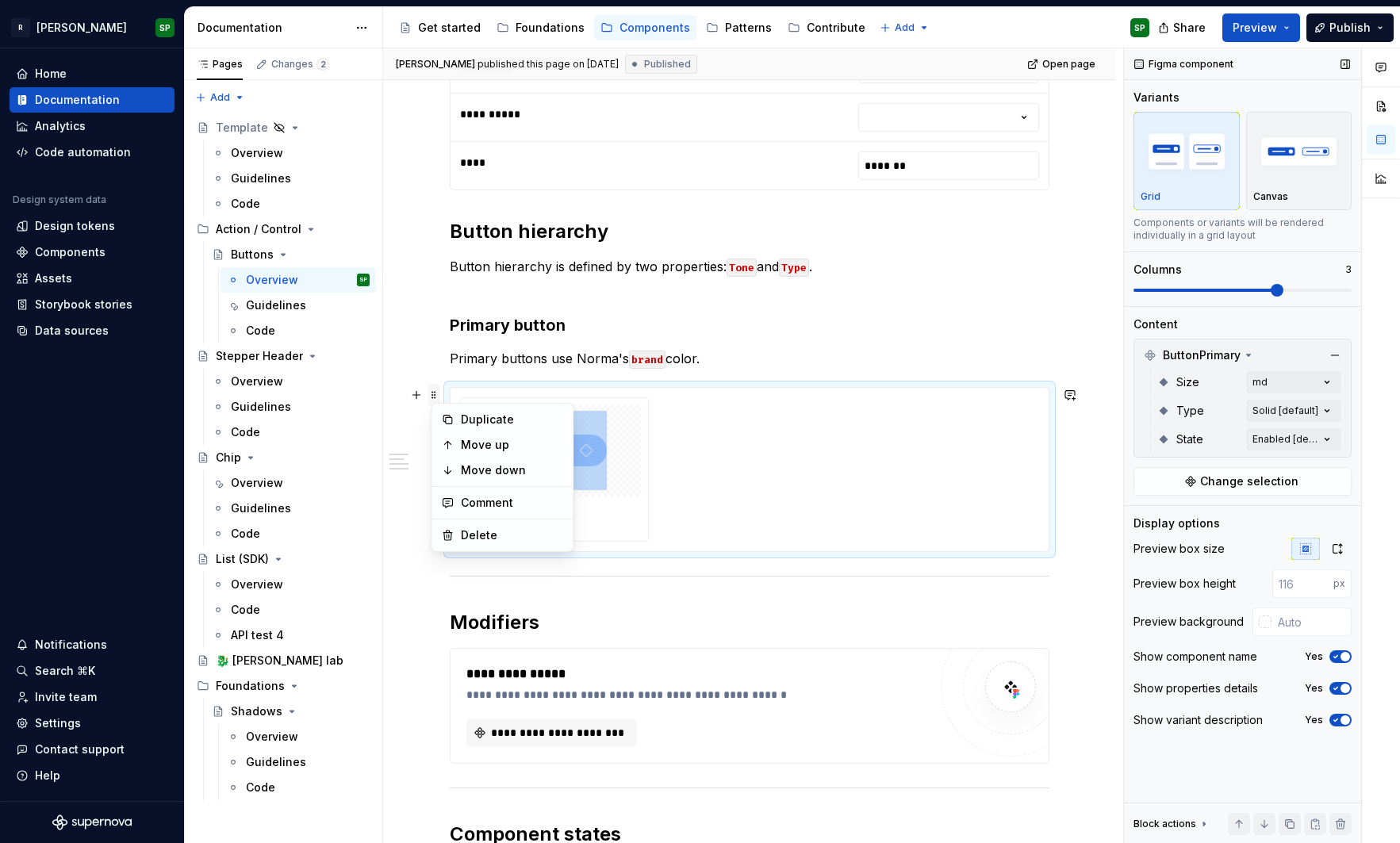
click at [440, 394] on span at bounding box center [433, 395] width 12 height 22
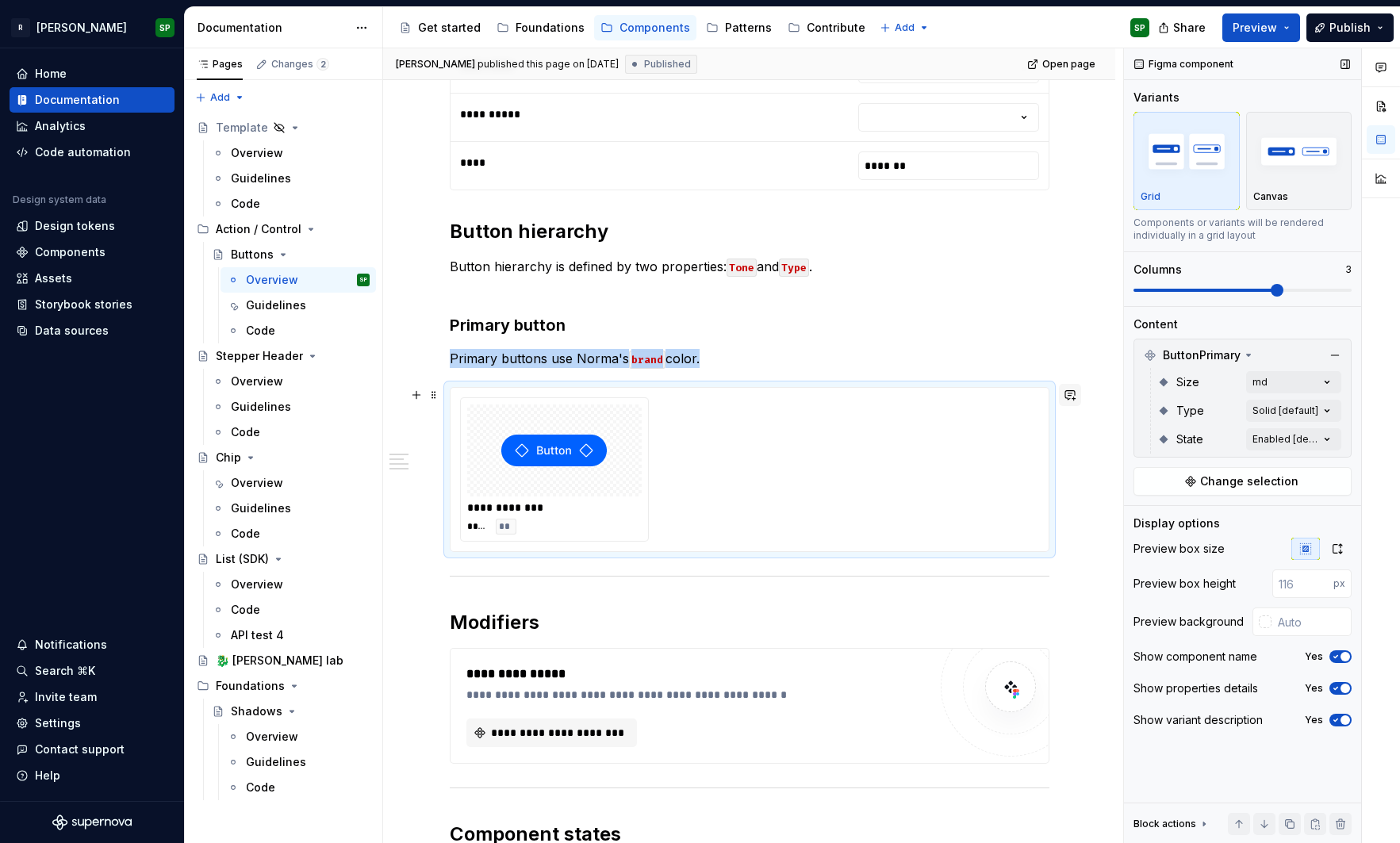
click at [1073, 397] on button "button" at bounding box center [1069, 395] width 22 height 22
click at [1264, 489] on span "Change selection" at bounding box center [1248, 481] width 98 height 16
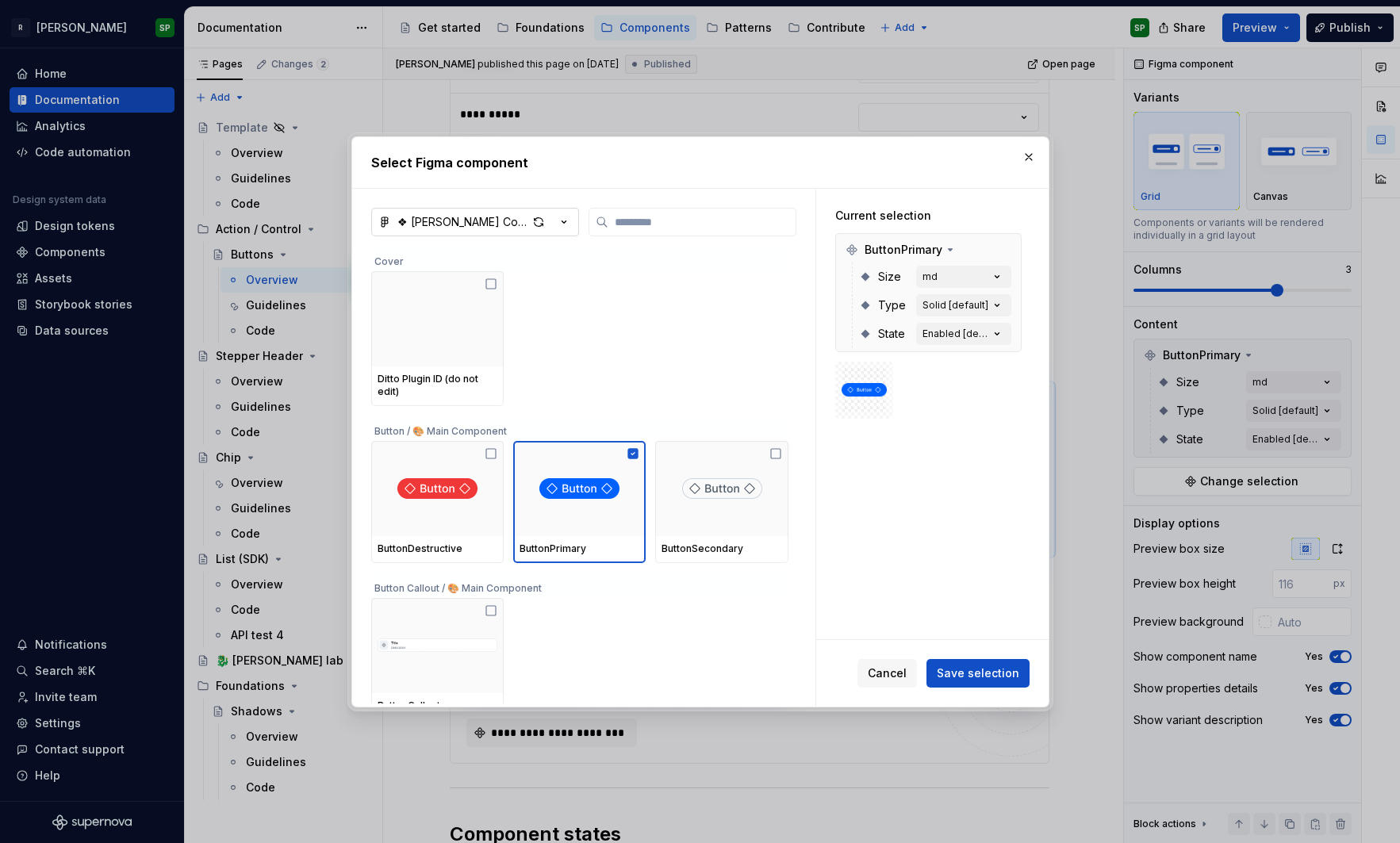
click at [488, 221] on div "❖ [PERSON_NAME] Components" at bounding box center [462, 222] width 130 height 16
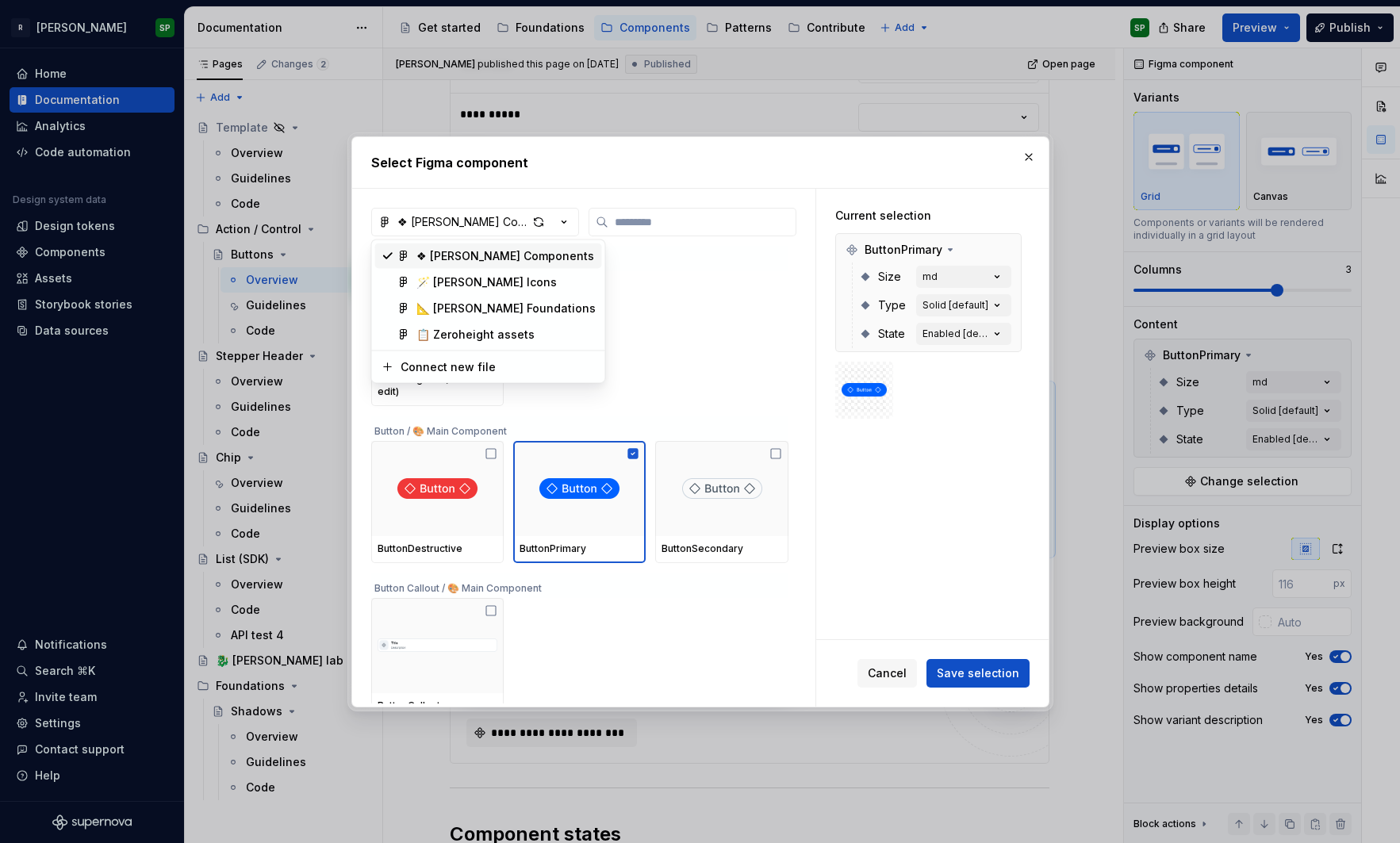
click at [1045, 150] on div "Select Figma component ❖ [PERSON_NAME] Components Cover Ditto Plugin ID (do not…" at bounding box center [700, 422] width 1400 height 843
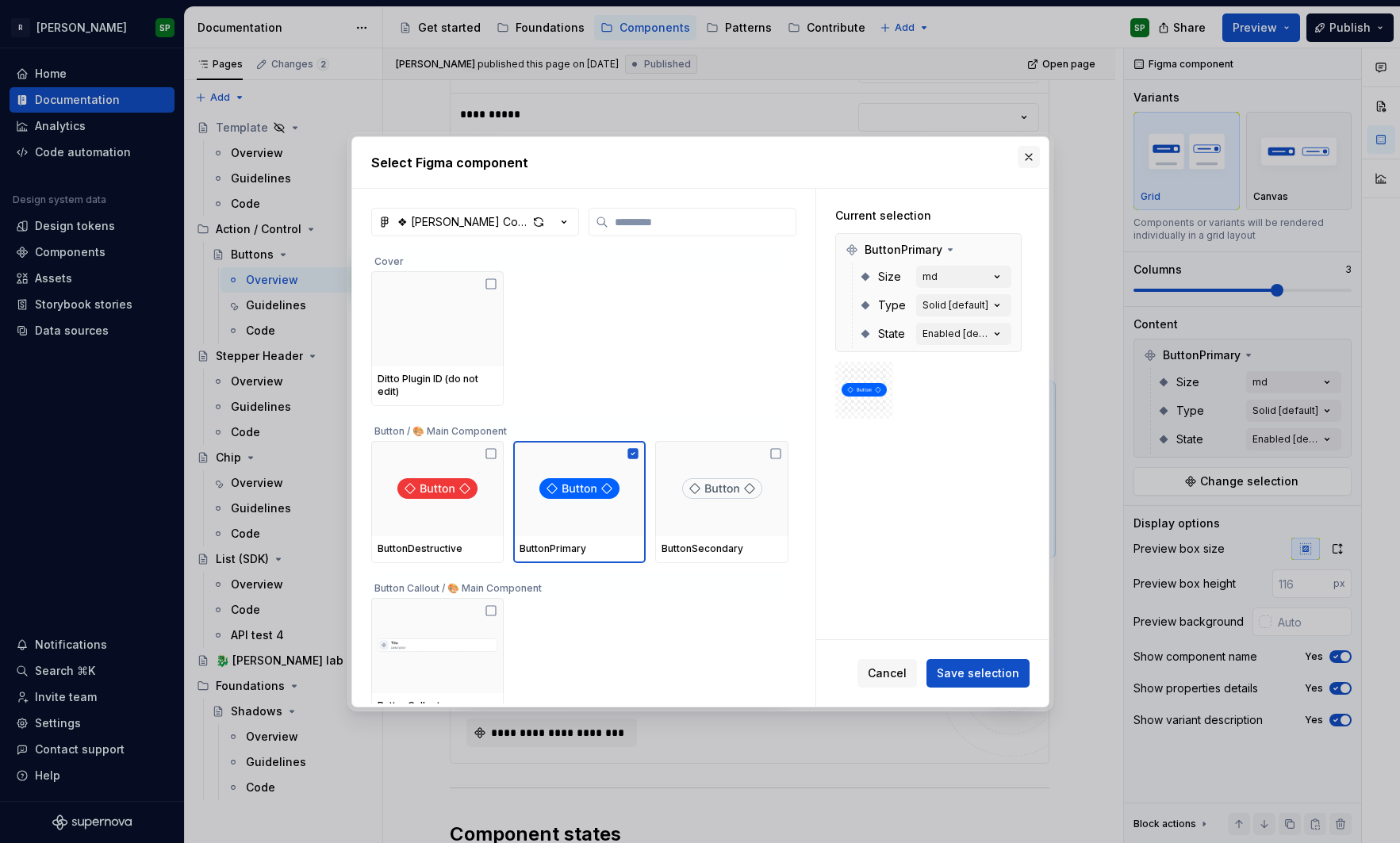
click at [1026, 154] on button "button" at bounding box center [1028, 157] width 22 height 22
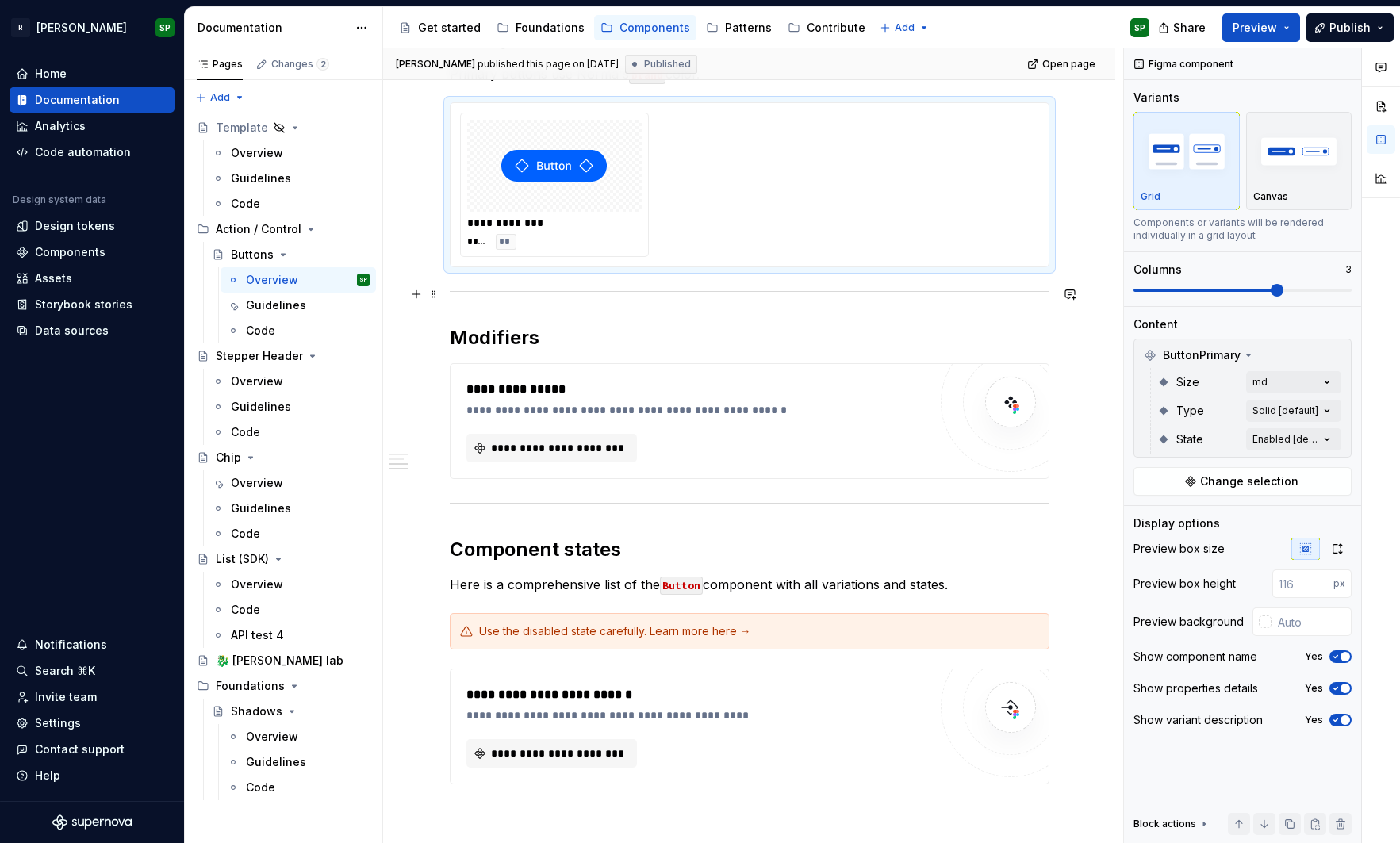
scroll to position [956, 0]
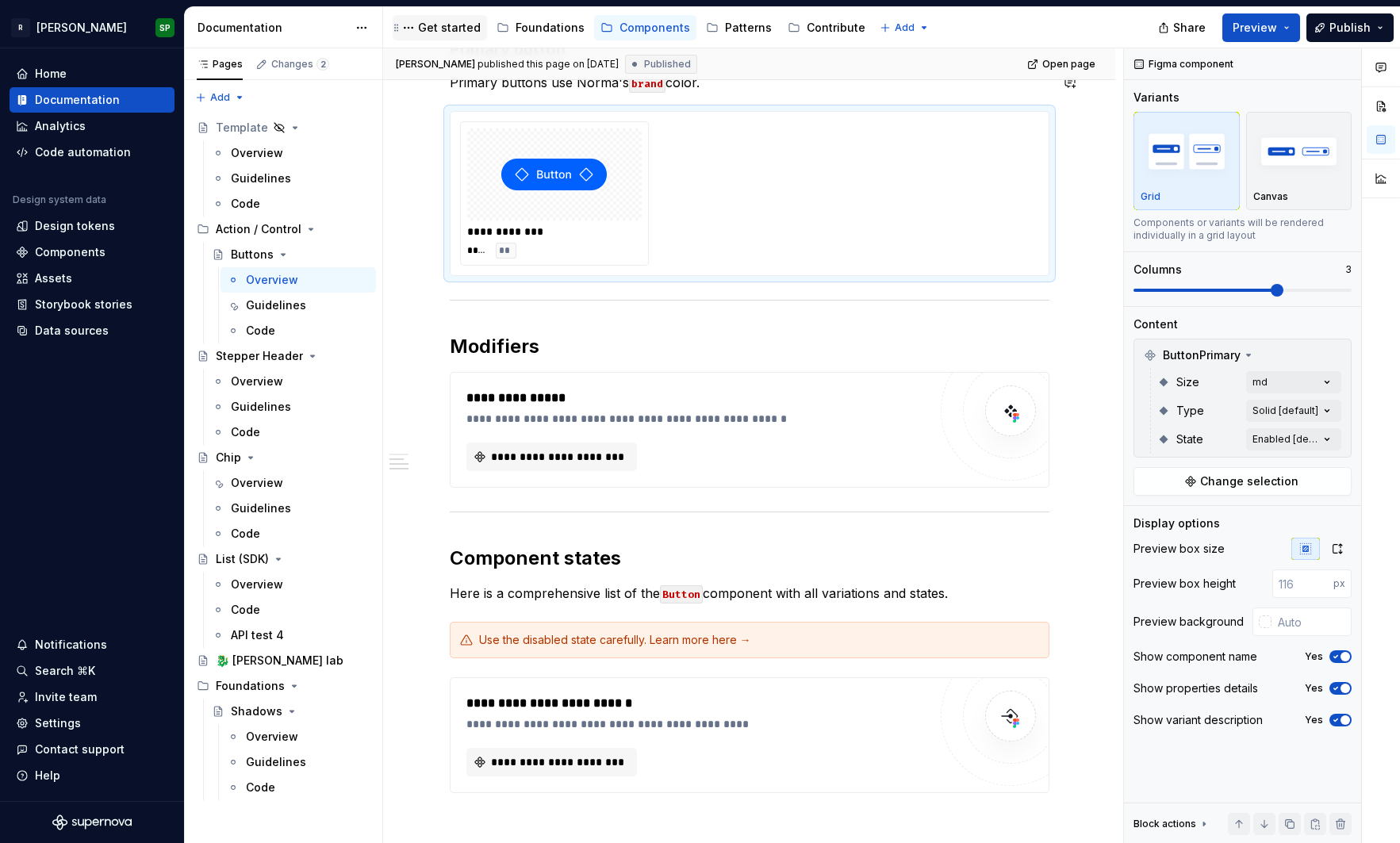
type textarea "*"
